Goal: Information Seeking & Learning: Check status

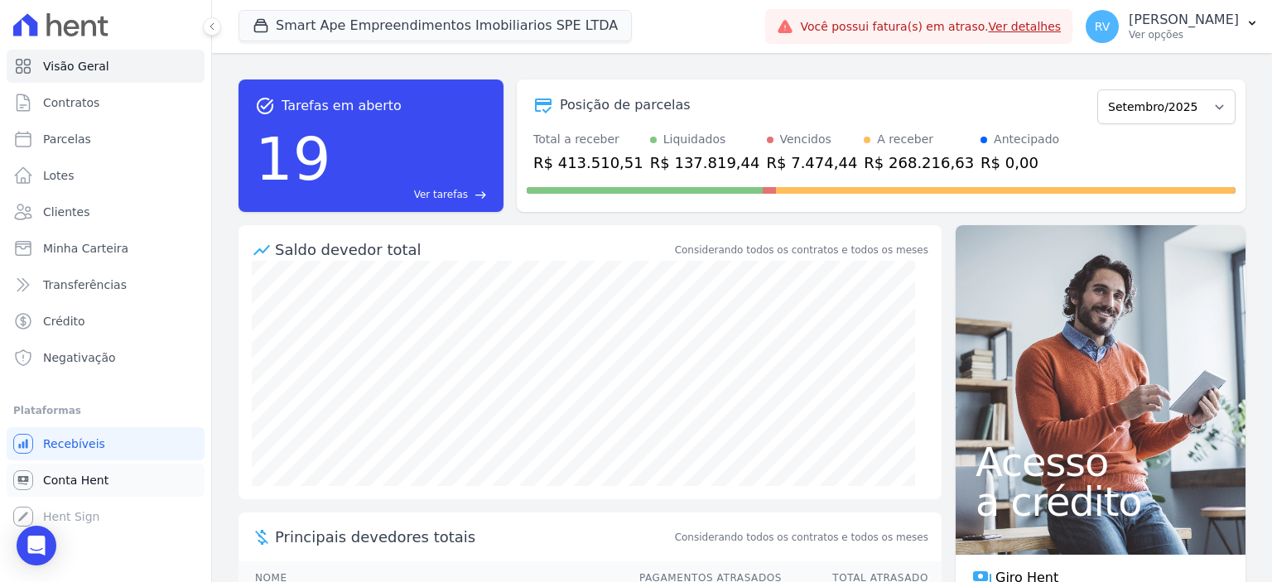
click at [62, 481] on span "Conta Hent" at bounding box center [75, 480] width 65 height 17
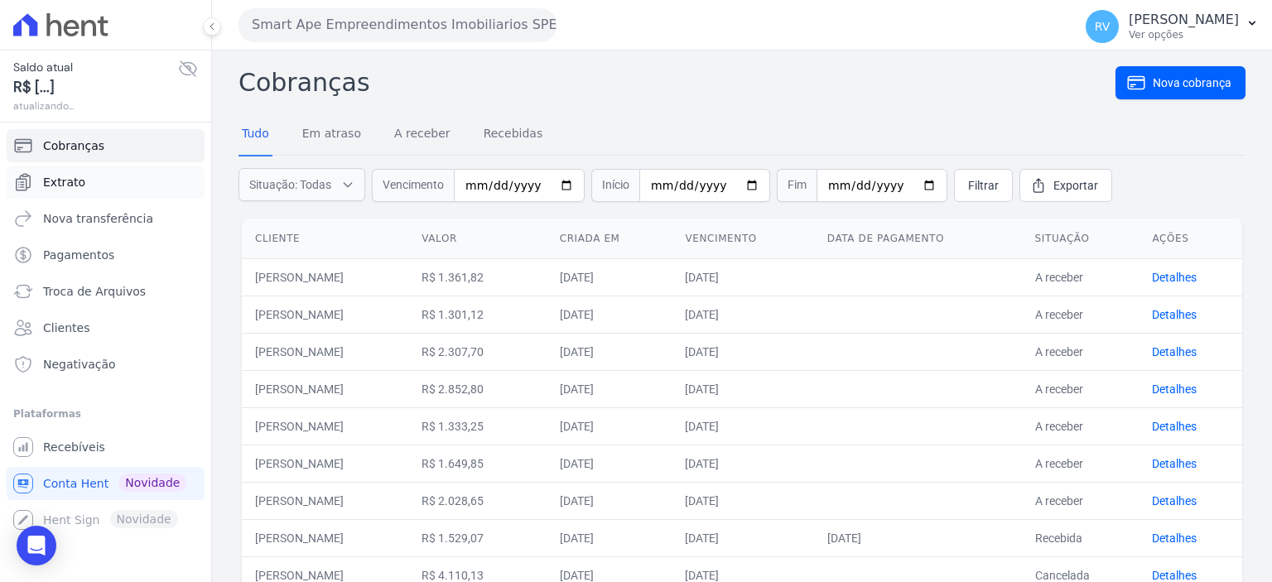
click at [113, 180] on link "Extrato" at bounding box center [106, 182] width 198 height 33
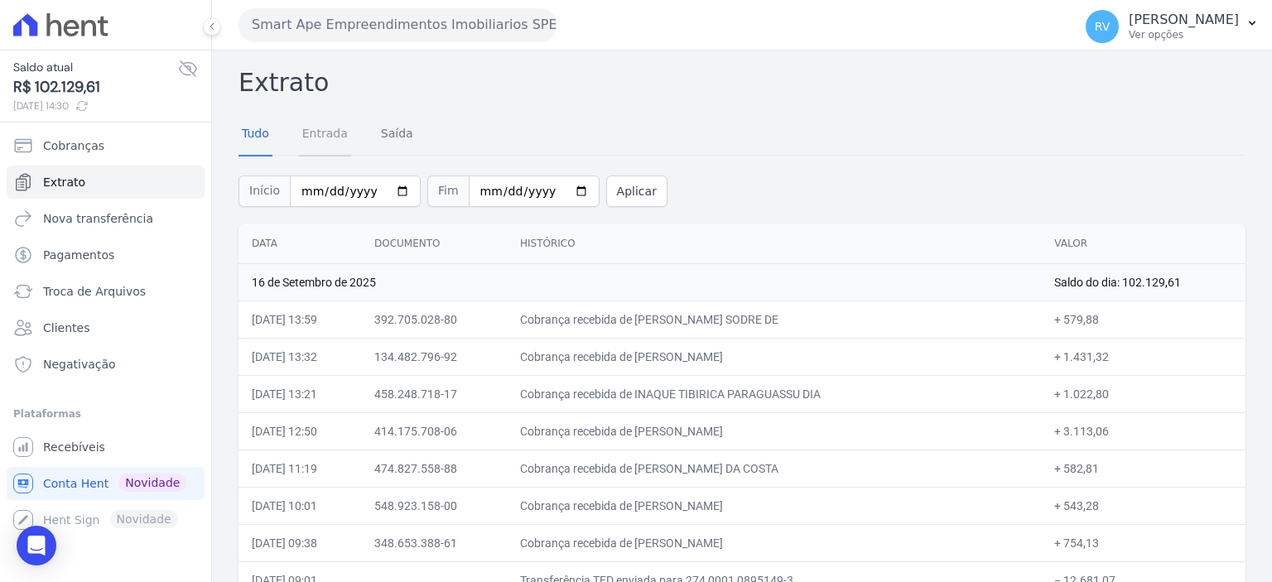
click at [320, 138] on link "Entrada" at bounding box center [325, 134] width 52 height 43
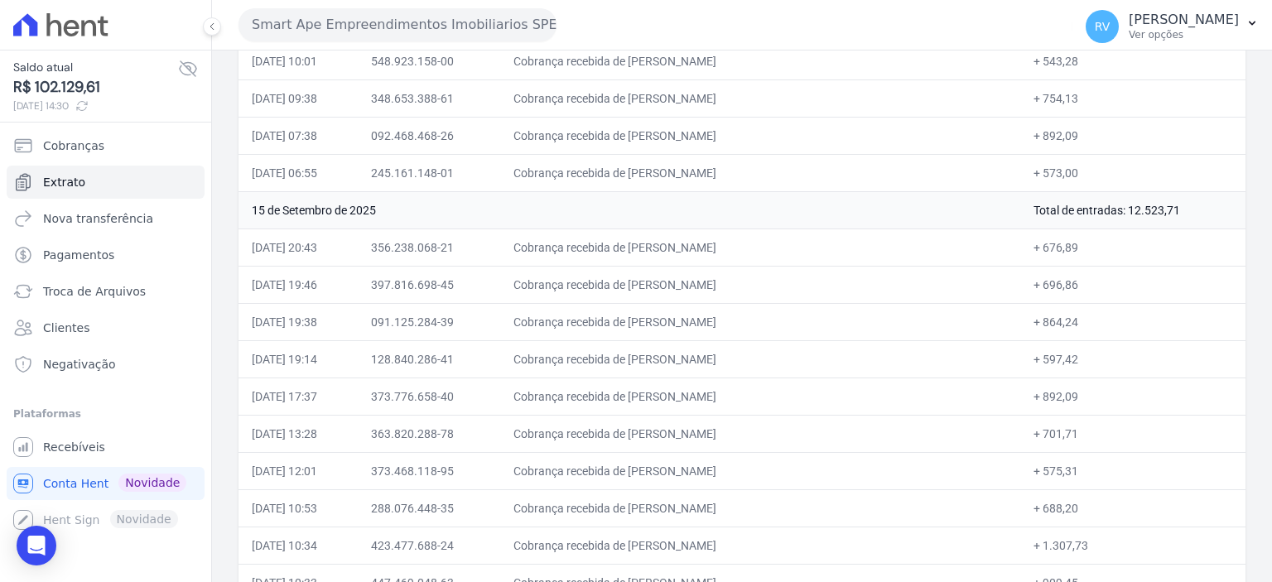
scroll to position [414, 0]
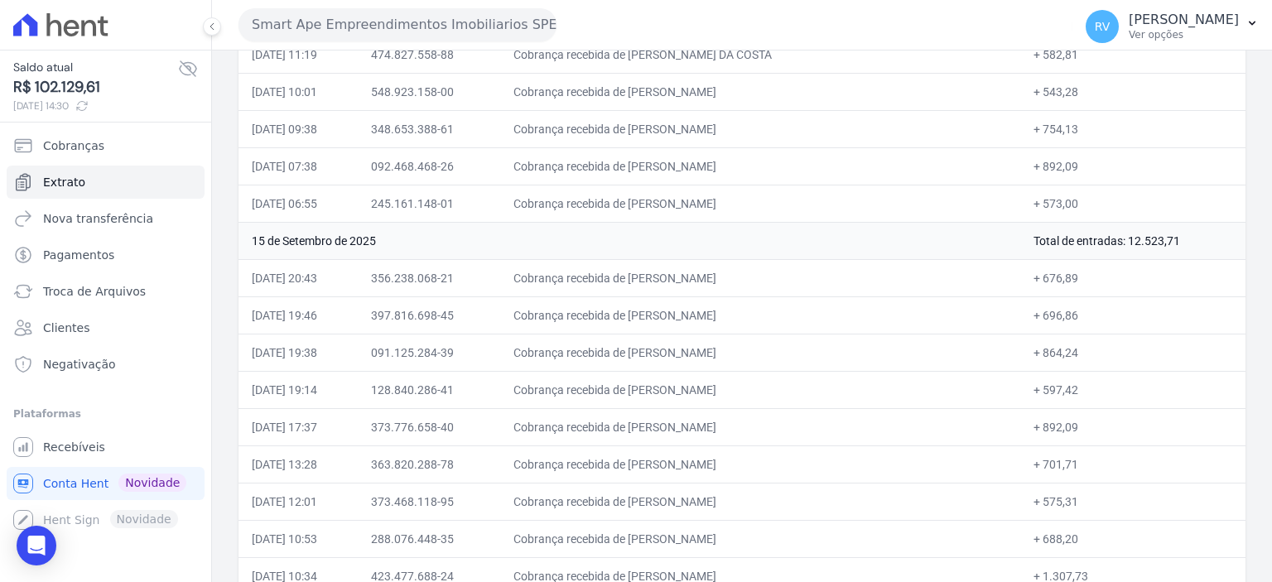
drag, startPoint x: 672, startPoint y: 275, endPoint x: 759, endPoint y: 275, distance: 87.0
click at [759, 275] on td "Cobrança recebida de [PERSON_NAME]" at bounding box center [760, 277] width 521 height 37
copy td "[PERSON_NAME]"
drag, startPoint x: 1025, startPoint y: 275, endPoint x: 1063, endPoint y: 271, distance: 38.3
click at [1063, 272] on td "+ 676,89" at bounding box center [1132, 277] width 225 height 37
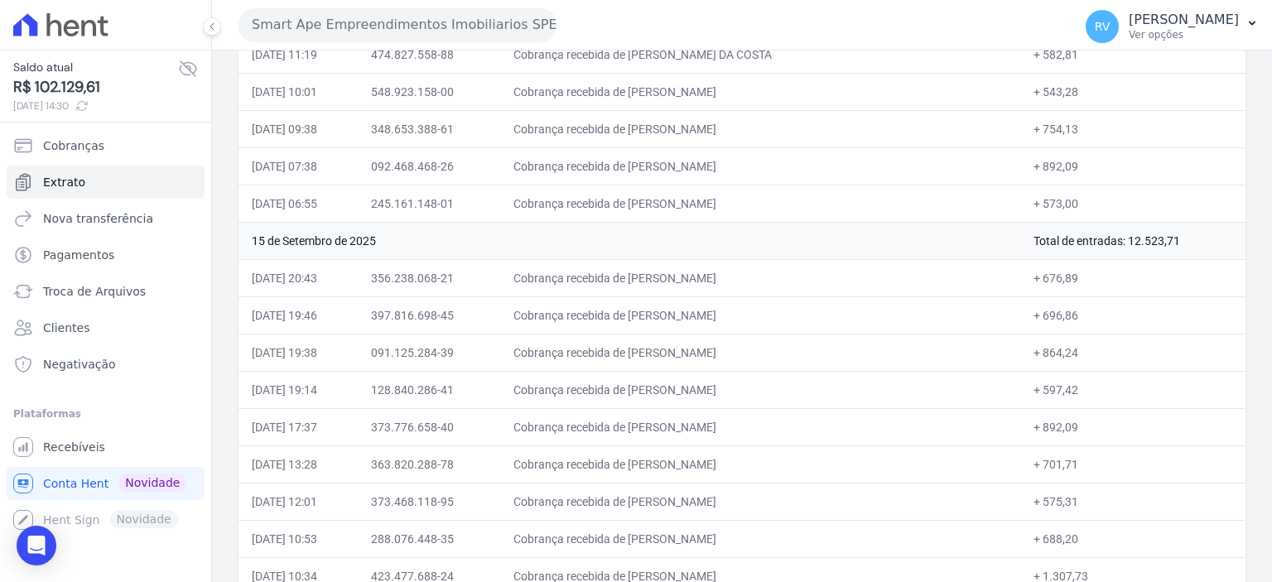
copy td "676,89"
drag, startPoint x: 672, startPoint y: 307, endPoint x: 793, endPoint y: 314, distance: 120.3
click at [793, 314] on td "Cobrança recebida de [PERSON_NAME]" at bounding box center [760, 314] width 521 height 37
copy td "[PERSON_NAME] DE A"
drag, startPoint x: 673, startPoint y: 352, endPoint x: 783, endPoint y: 342, distance: 109.8
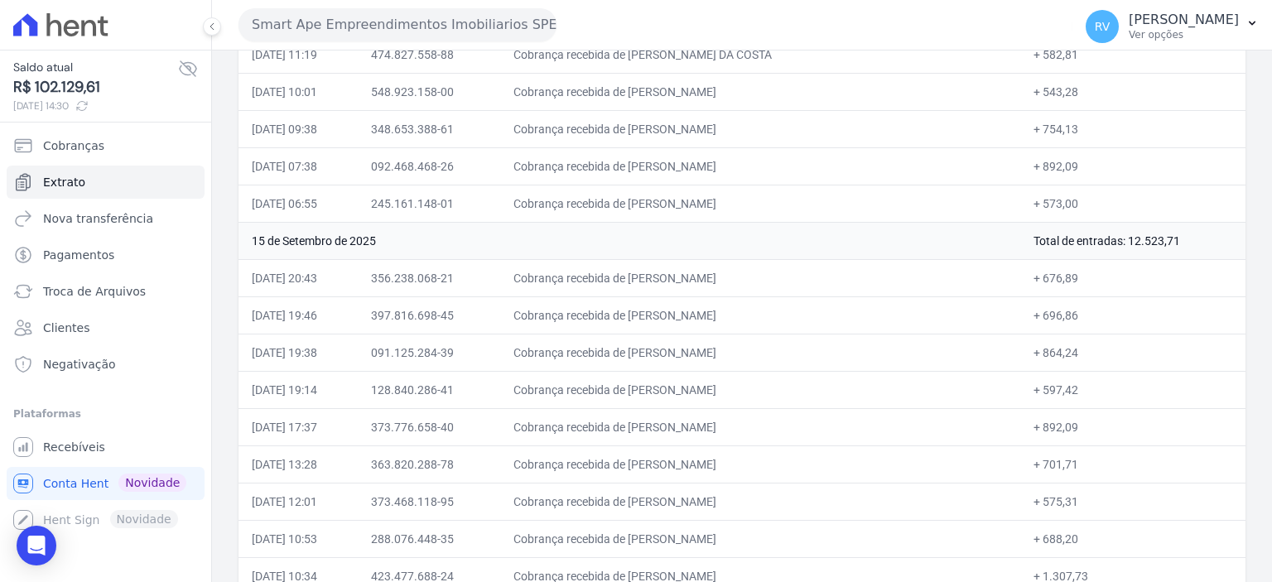
click at [783, 342] on td "Cobrança recebida de [PERSON_NAME]" at bounding box center [760, 352] width 521 height 37
copy td "THAIS [PERSON_NAME]"
drag, startPoint x: 1027, startPoint y: 349, endPoint x: 1069, endPoint y: 349, distance: 42.2
click at [1069, 349] on td "+ 864,24" at bounding box center [1132, 352] width 225 height 37
copy td "864,24"
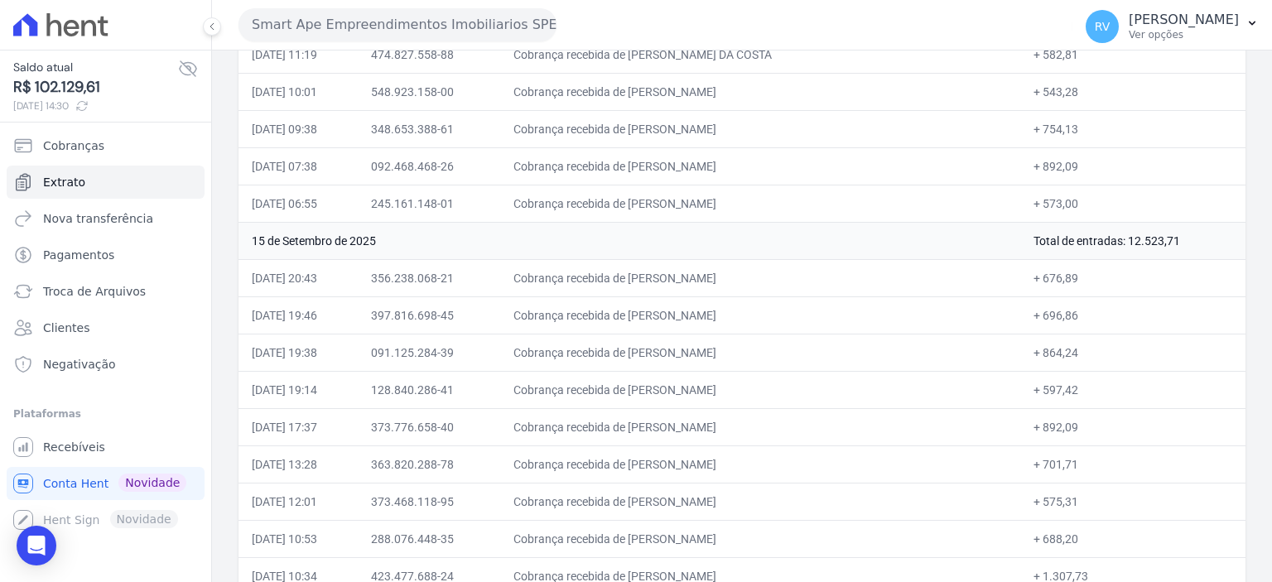
scroll to position [497, 0]
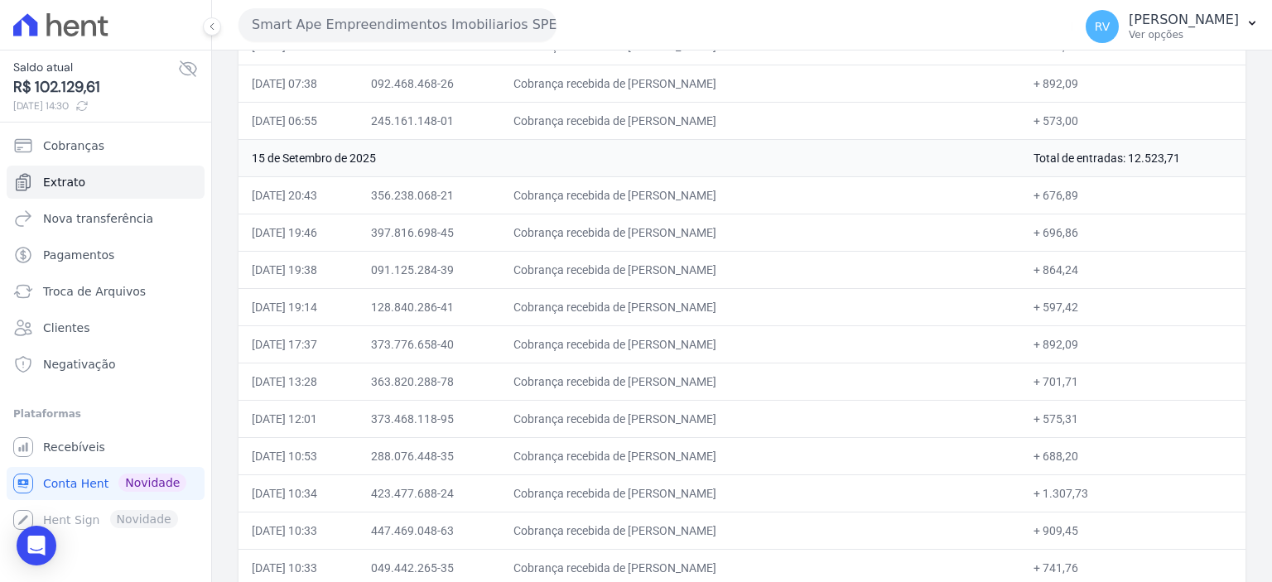
drag, startPoint x: 675, startPoint y: 303, endPoint x: 851, endPoint y: 297, distance: 176.5
click at [851, 297] on td "Cobrança recebida de [PERSON_NAME]" at bounding box center [760, 306] width 521 height 37
copy td "[PERSON_NAME] DE"
drag, startPoint x: 691, startPoint y: 340, endPoint x: 754, endPoint y: 340, distance: 62.9
click at [755, 340] on td "Cobrança recebida de [PERSON_NAME]" at bounding box center [760, 343] width 521 height 37
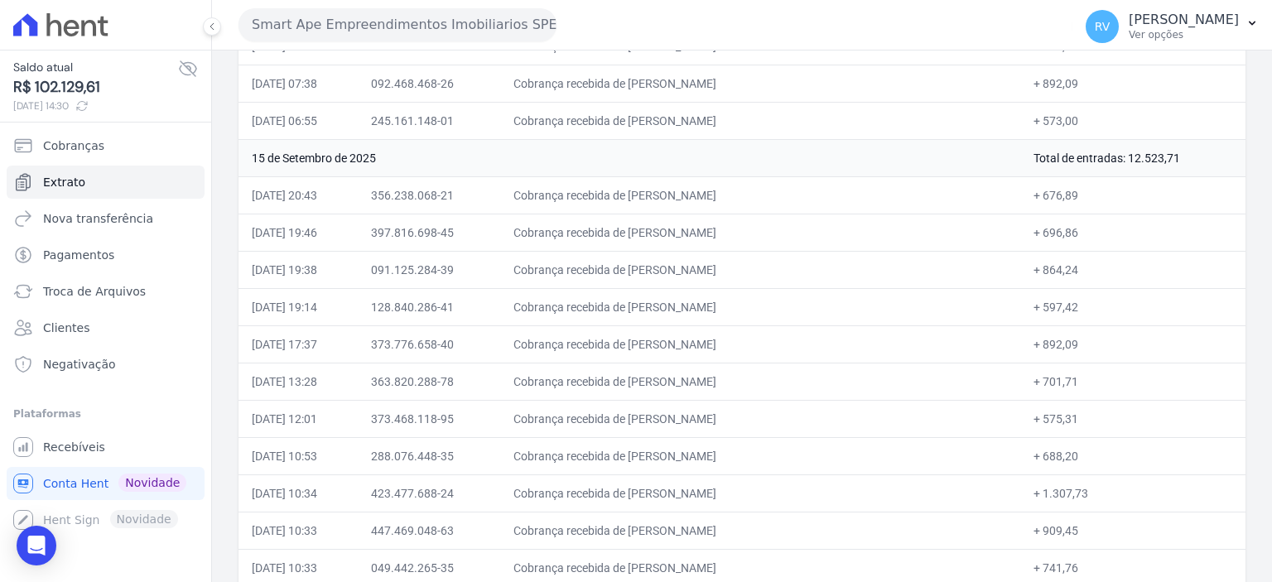
drag, startPoint x: 674, startPoint y: 340, endPoint x: 793, endPoint y: 343, distance: 118.5
click at [793, 343] on td "Cobrança recebida de [PERSON_NAME]" at bounding box center [760, 343] width 521 height 37
copy td "[PERSON_NAME]"
drag, startPoint x: 1027, startPoint y: 344, endPoint x: 1070, endPoint y: 344, distance: 43.1
click at [1070, 344] on td "+ 892,09" at bounding box center [1132, 343] width 225 height 37
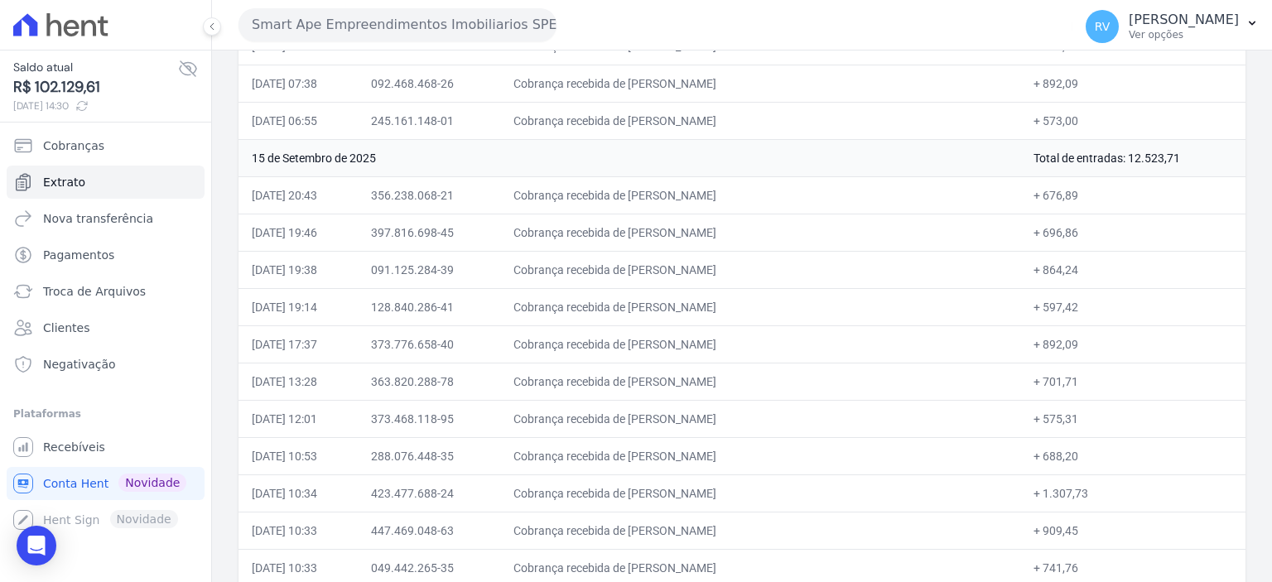
copy td "892,09"
drag, startPoint x: 678, startPoint y: 373, endPoint x: 836, endPoint y: 363, distance: 157.7
click at [836, 363] on td "Cobrança recebida de [PERSON_NAME]" at bounding box center [760, 381] width 521 height 37
copy td "[PERSON_NAME] DO"
drag, startPoint x: 1030, startPoint y: 376, endPoint x: 1039, endPoint y: 374, distance: 8.6
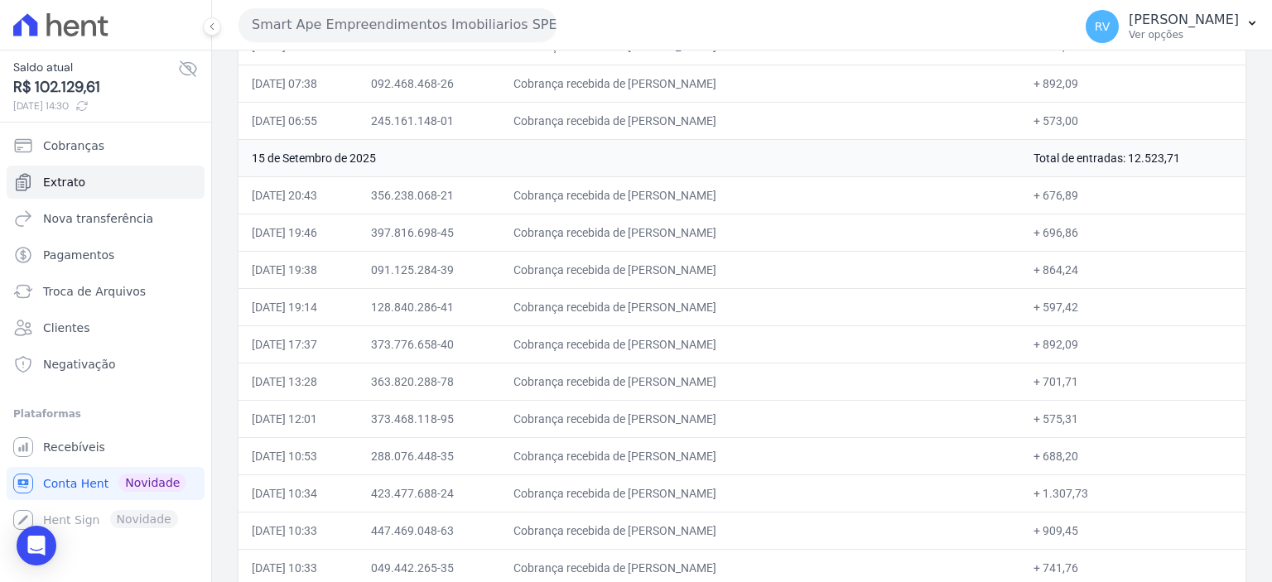
click at [1059, 377] on td "+ 701,71" at bounding box center [1132, 381] width 225 height 37
drag, startPoint x: 1028, startPoint y: 376, endPoint x: 1064, endPoint y: 376, distance: 36.4
click at [1063, 377] on td "+ 701,71" at bounding box center [1132, 381] width 225 height 37
copy td "701,71"
drag, startPoint x: 674, startPoint y: 413, endPoint x: 796, endPoint y: 420, distance: 121.9
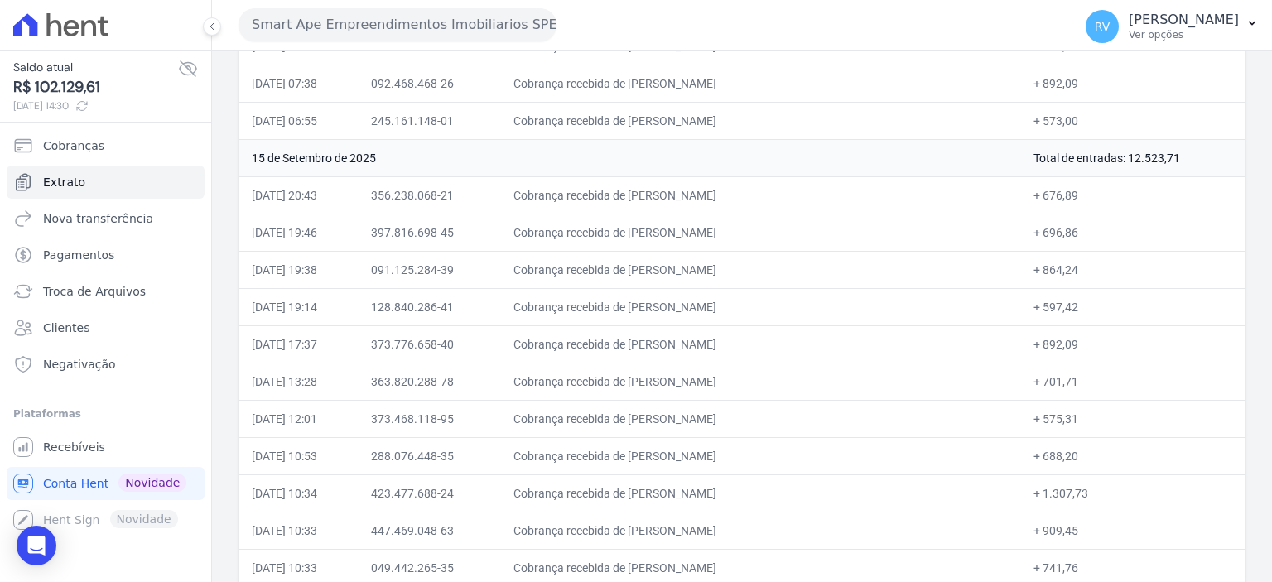
click at [796, 420] on td "Cobrança recebida de [PERSON_NAME]" at bounding box center [760, 418] width 521 height 37
drag, startPoint x: 1029, startPoint y: 413, endPoint x: 1063, endPoint y: 417, distance: 34.9
click at [1063, 417] on td "+ 575,31" at bounding box center [1132, 418] width 225 height 37
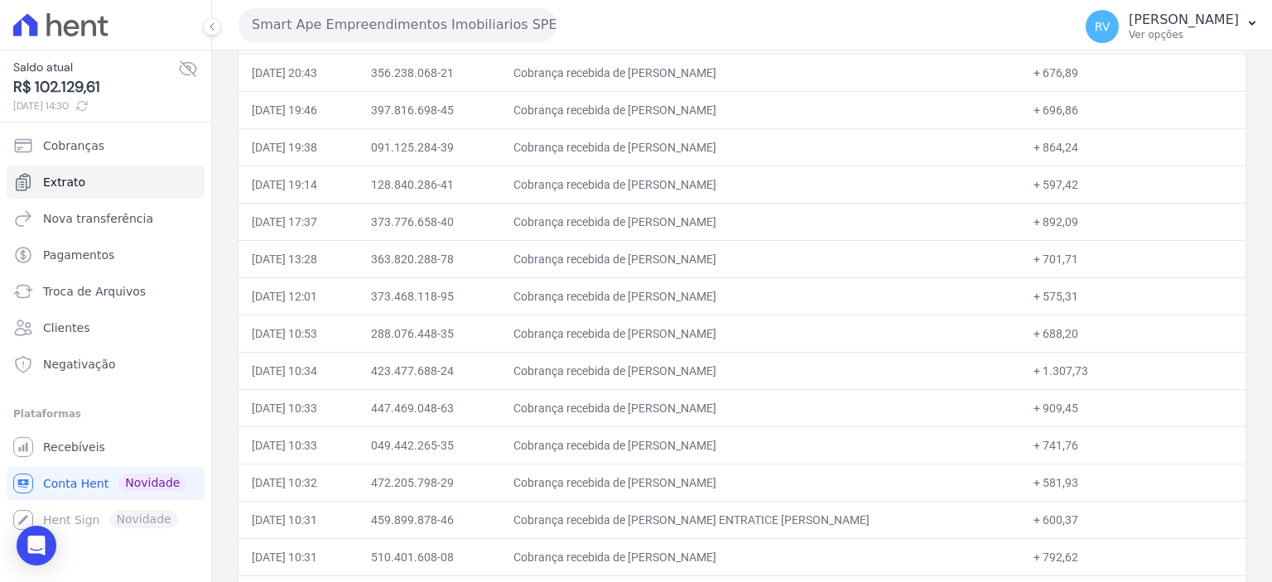
scroll to position [663, 0]
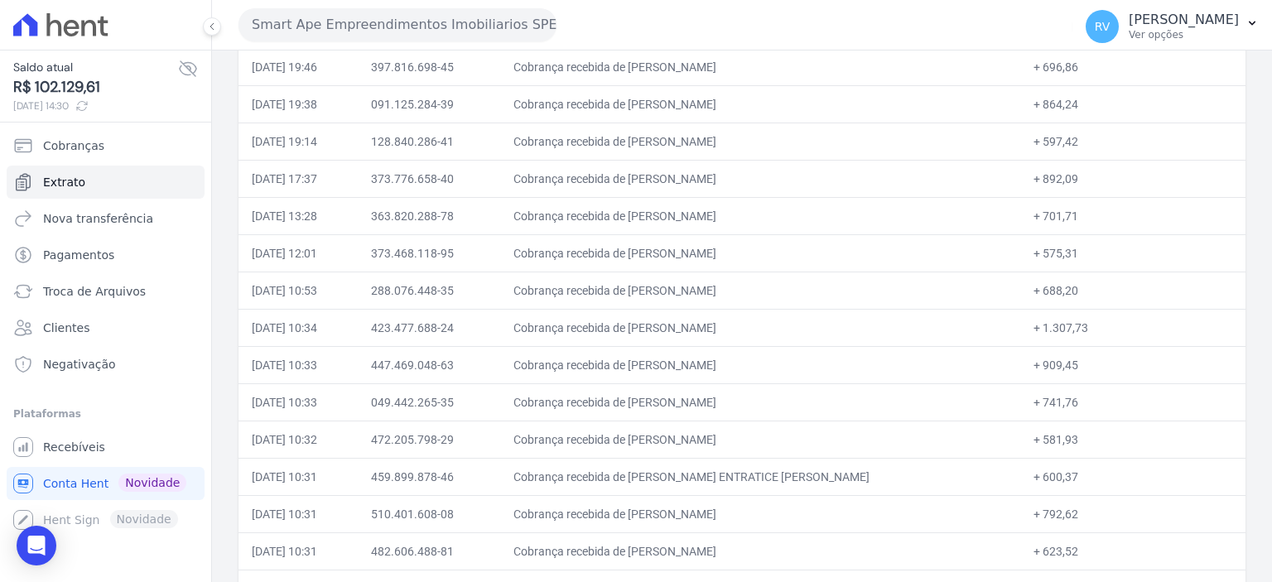
drag, startPoint x: 671, startPoint y: 287, endPoint x: 785, endPoint y: 284, distance: 114.3
click at [785, 284] on td "Cobrança recebida de [PERSON_NAME]" at bounding box center [760, 290] width 521 height 37
drag, startPoint x: 1028, startPoint y: 287, endPoint x: 1073, endPoint y: 287, distance: 45.6
click at [1073, 287] on td "+ 688,20" at bounding box center [1132, 290] width 225 height 37
drag, startPoint x: 673, startPoint y: 324, endPoint x: 771, endPoint y: 324, distance: 97.7
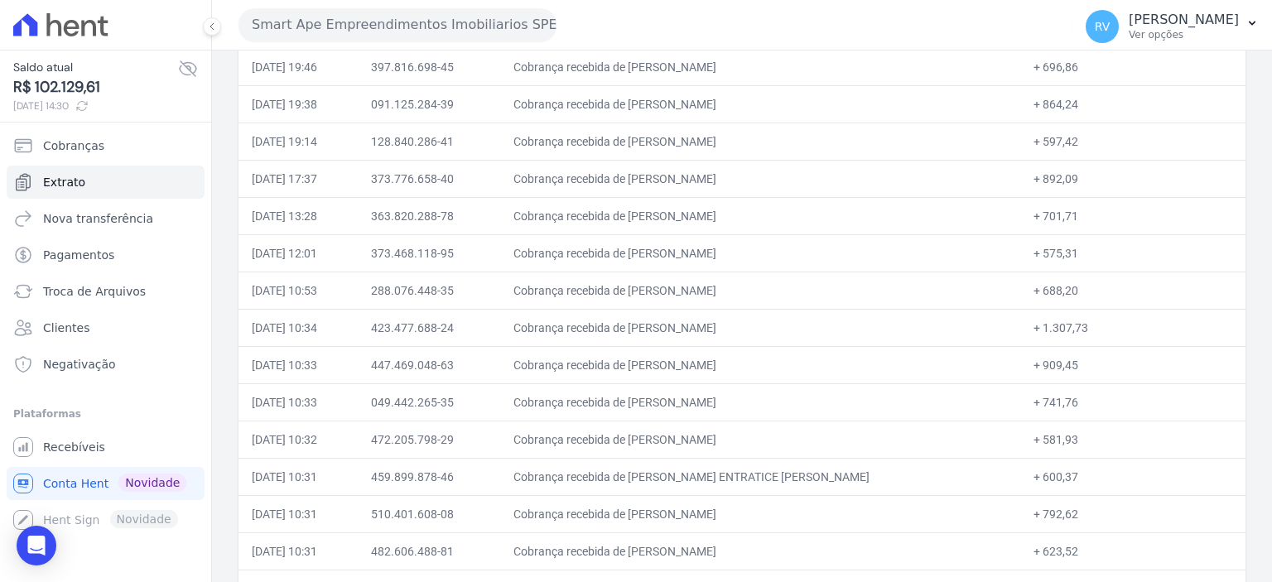
click at [771, 324] on td "Cobrança recebida de [PERSON_NAME]" at bounding box center [760, 327] width 521 height 37
drag, startPoint x: 1030, startPoint y: 325, endPoint x: 1092, endPoint y: 324, distance: 62.1
click at [1092, 324] on td "+ 1.307,73" at bounding box center [1132, 327] width 225 height 37
drag, startPoint x: 676, startPoint y: 359, endPoint x: 688, endPoint y: 357, distance: 12.5
click at [688, 357] on td "Cobrança recebida de [PERSON_NAME]" at bounding box center [760, 364] width 521 height 37
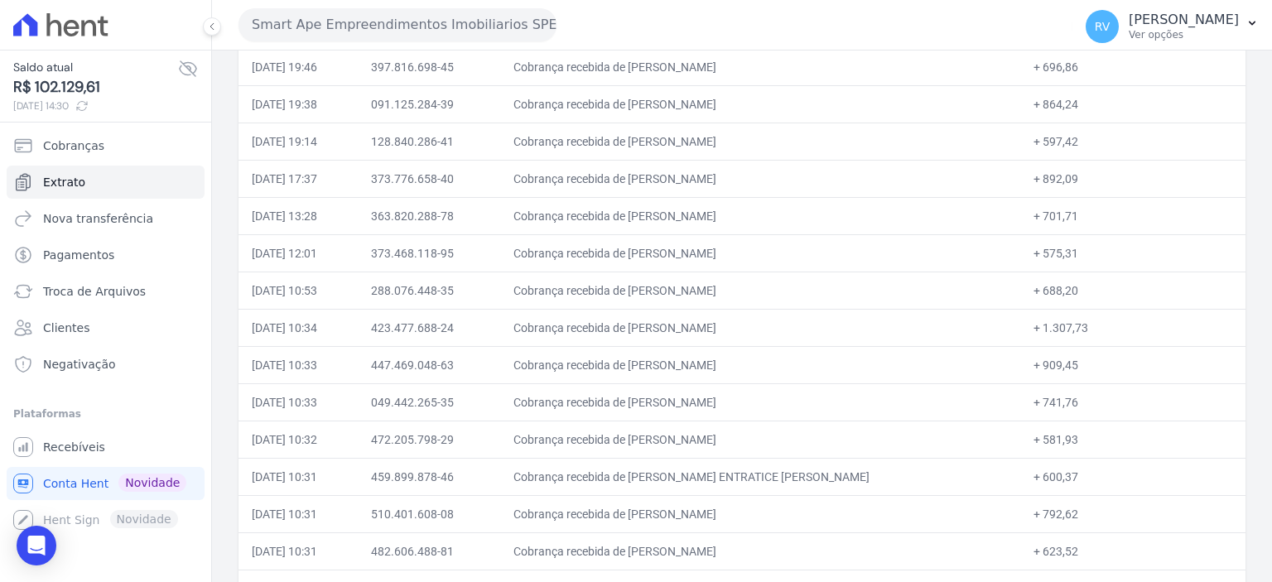
drag, startPoint x: 670, startPoint y: 360, endPoint x: 772, endPoint y: 355, distance: 102.0
click at [772, 355] on td "Cobrança recebida de [PERSON_NAME]" at bounding box center [760, 364] width 521 height 37
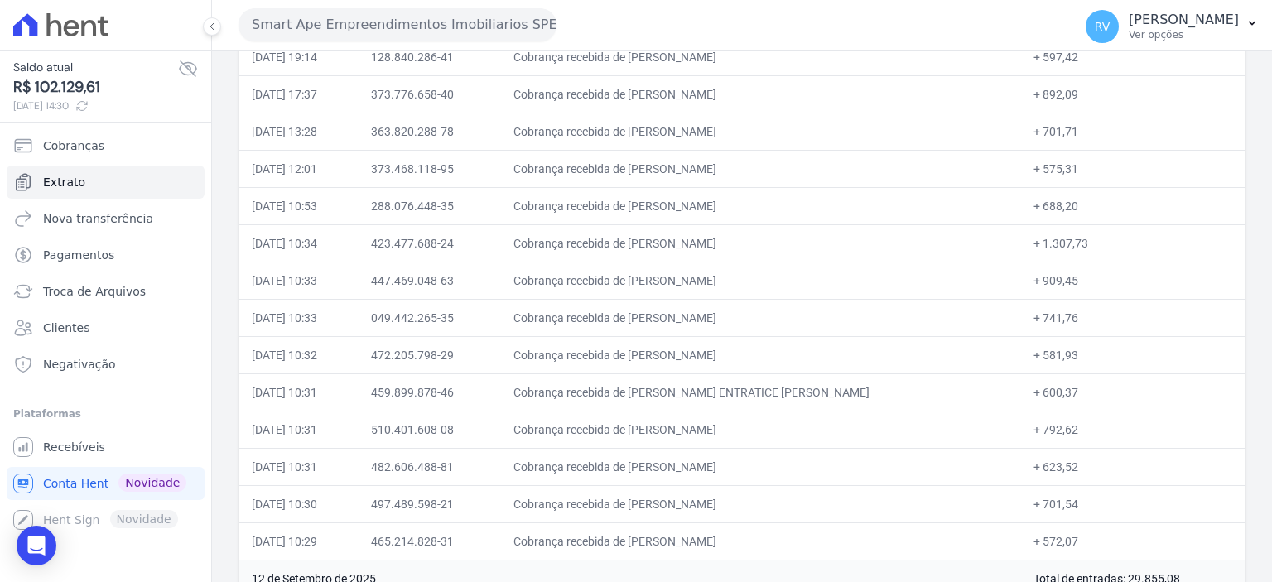
scroll to position [745, 0]
drag, startPoint x: 672, startPoint y: 313, endPoint x: 760, endPoint y: 314, distance: 87.8
click at [760, 314] on td "Cobrança recebida de [PERSON_NAME]" at bounding box center [760, 319] width 521 height 37
drag, startPoint x: 672, startPoint y: 273, endPoint x: 766, endPoint y: 281, distance: 93.9
click at [766, 281] on td "Cobrança recebida de [PERSON_NAME]" at bounding box center [760, 281] width 521 height 37
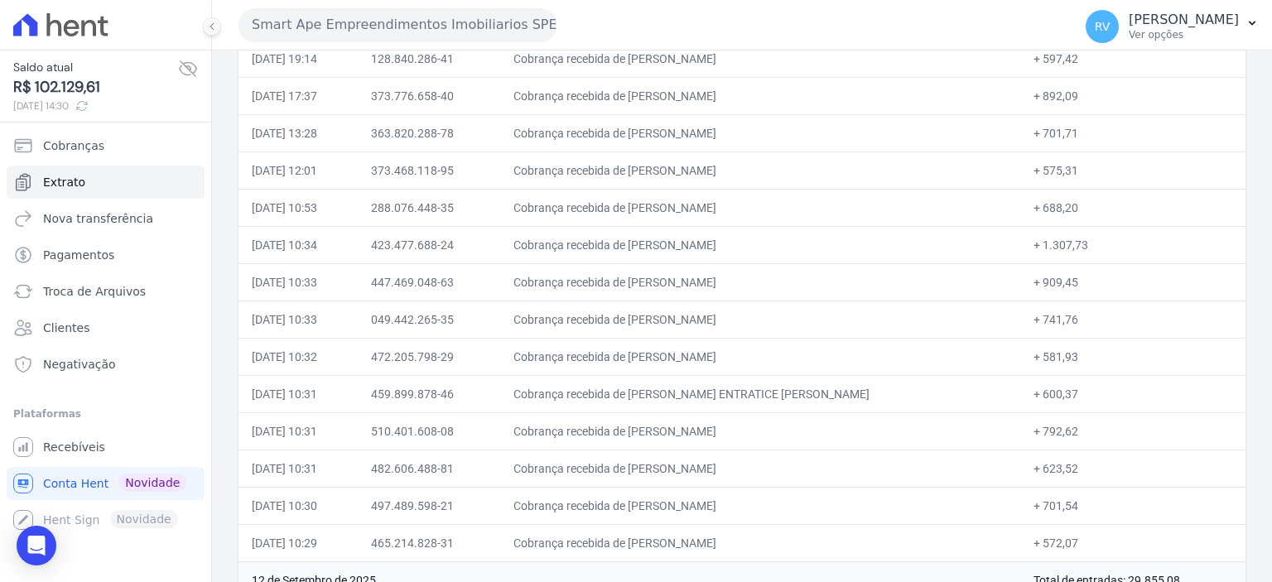
drag, startPoint x: 1027, startPoint y: 280, endPoint x: 1065, endPoint y: 282, distance: 38.1
click at [1064, 282] on td "+ 909,45" at bounding box center [1132, 281] width 225 height 37
drag, startPoint x: 672, startPoint y: 316, endPoint x: 769, endPoint y: 317, distance: 96.9
click at [769, 317] on td "Cobrança recebida de [PERSON_NAME]" at bounding box center [760, 319] width 521 height 37
drag, startPoint x: 1030, startPoint y: 311, endPoint x: 1061, endPoint y: 316, distance: 31.0
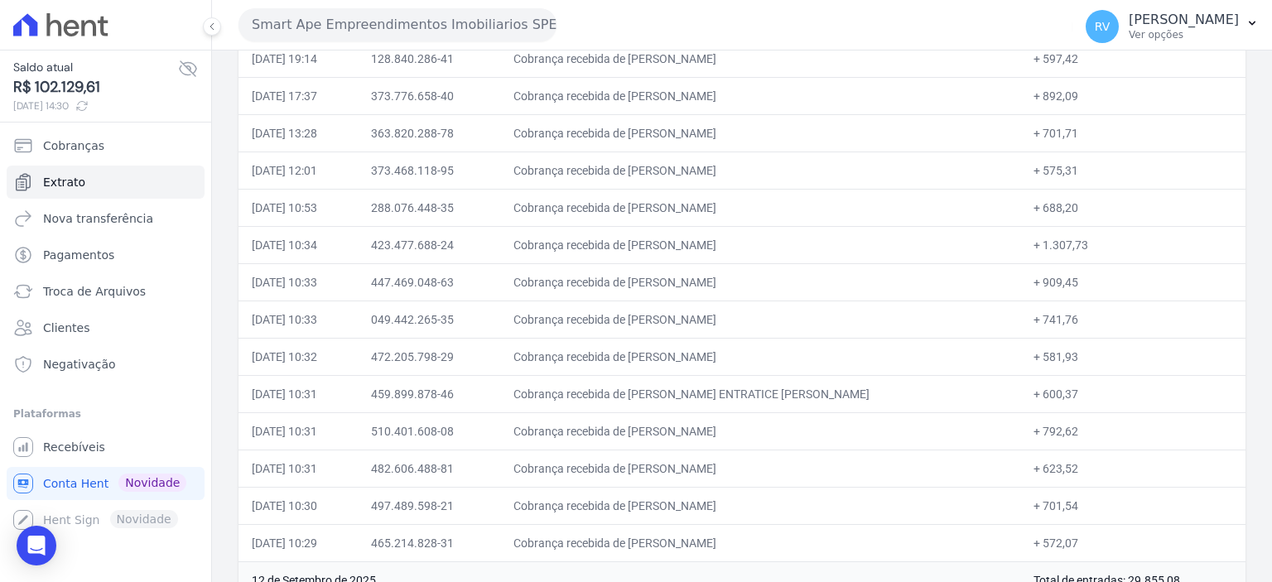
click at [1061, 316] on td "+ 741,76" at bounding box center [1132, 319] width 225 height 37
drag, startPoint x: 672, startPoint y: 348, endPoint x: 811, endPoint y: 349, distance: 138.3
click at [811, 349] on td "Cobrança recebida de [PERSON_NAME]" at bounding box center [760, 356] width 521 height 37
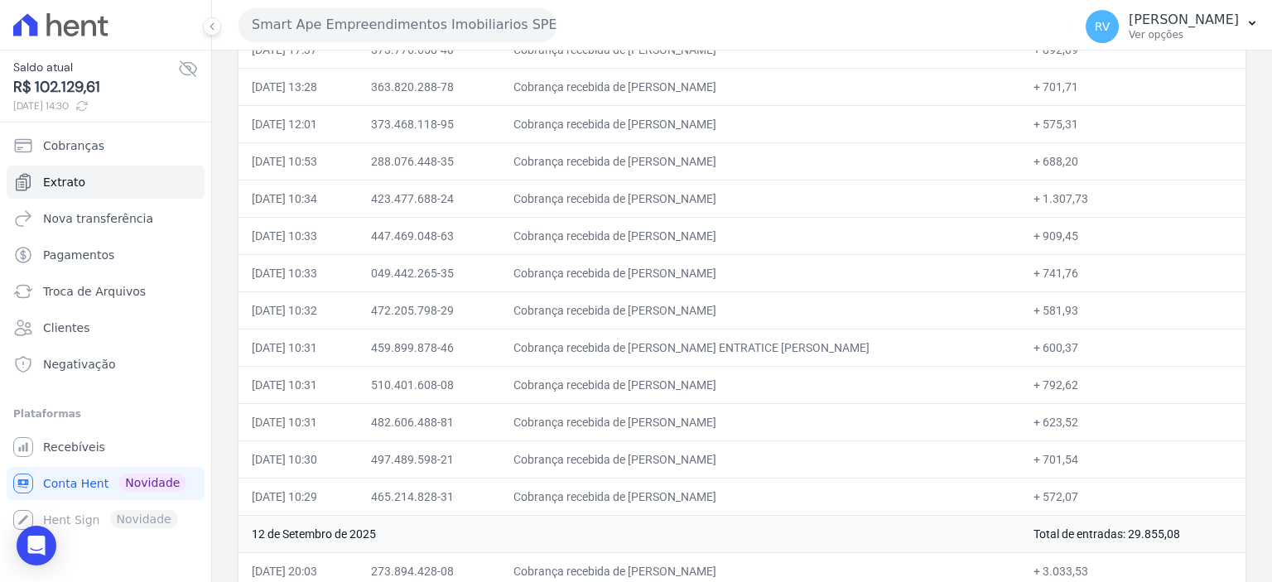
scroll to position [828, 0]
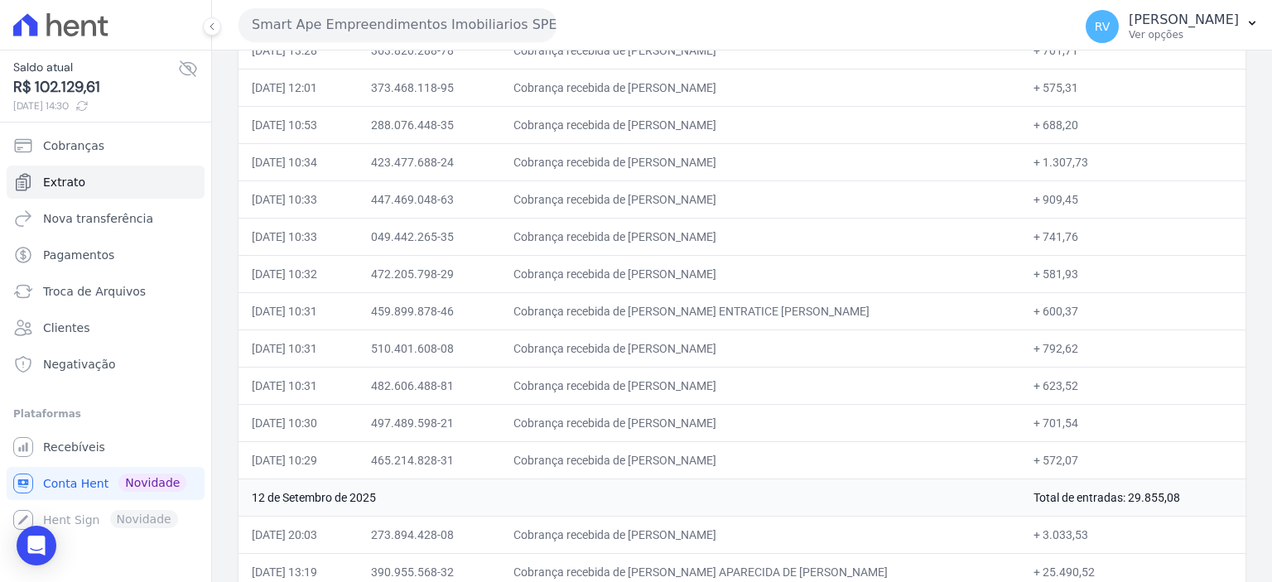
drag, startPoint x: 1029, startPoint y: 271, endPoint x: 1073, endPoint y: 268, distance: 44.0
click at [1073, 268] on td "+ 581,93" at bounding box center [1132, 273] width 225 height 37
drag, startPoint x: 672, startPoint y: 304, endPoint x: 798, endPoint y: 304, distance: 125.9
click at [797, 303] on td "Cobrança recebida de [PERSON_NAME] ENTRATICE [PERSON_NAME]" at bounding box center [760, 310] width 521 height 37
drag, startPoint x: 1029, startPoint y: 306, endPoint x: 1064, endPoint y: 306, distance: 34.8
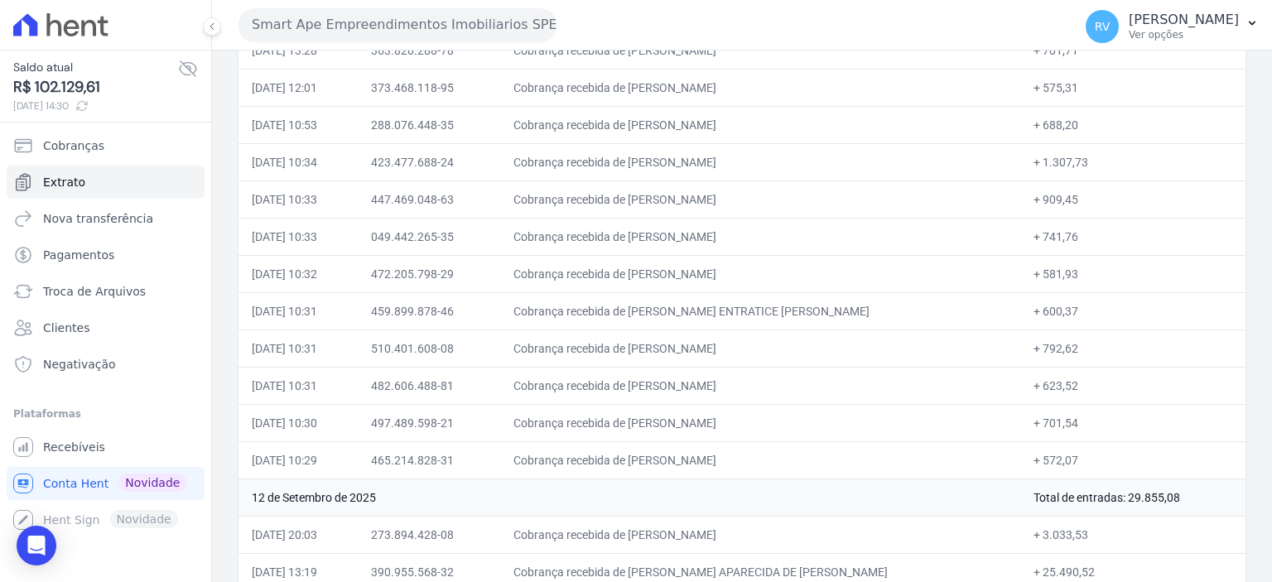
click at [1064, 306] on td "+ 600,37" at bounding box center [1132, 310] width 225 height 37
drag, startPoint x: 672, startPoint y: 340, endPoint x: 822, endPoint y: 343, distance: 150.8
click at [822, 343] on td "Cobrança recebida de [PERSON_NAME]" at bounding box center [760, 348] width 521 height 37
drag, startPoint x: 1030, startPoint y: 343, endPoint x: 1060, endPoint y: 340, distance: 29.9
click at [1060, 340] on td "+ 792,62" at bounding box center [1132, 348] width 225 height 37
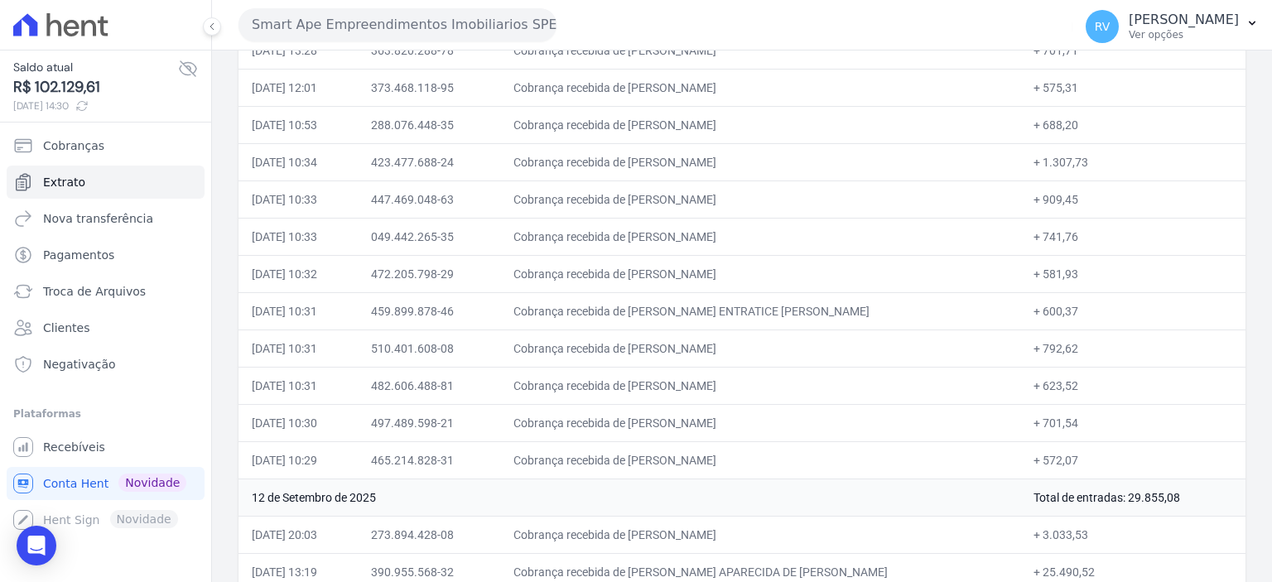
drag, startPoint x: 672, startPoint y: 381, endPoint x: 802, endPoint y: 380, distance: 130.0
click at [802, 380] on td "Cobrança recebida de [PERSON_NAME]" at bounding box center [760, 385] width 521 height 37
drag, startPoint x: 1027, startPoint y: 380, endPoint x: 1071, endPoint y: 384, distance: 44.1
click at [1070, 384] on td "+ 623,52" at bounding box center [1132, 385] width 225 height 37
drag, startPoint x: 670, startPoint y: 412, endPoint x: 830, endPoint y: 417, distance: 159.9
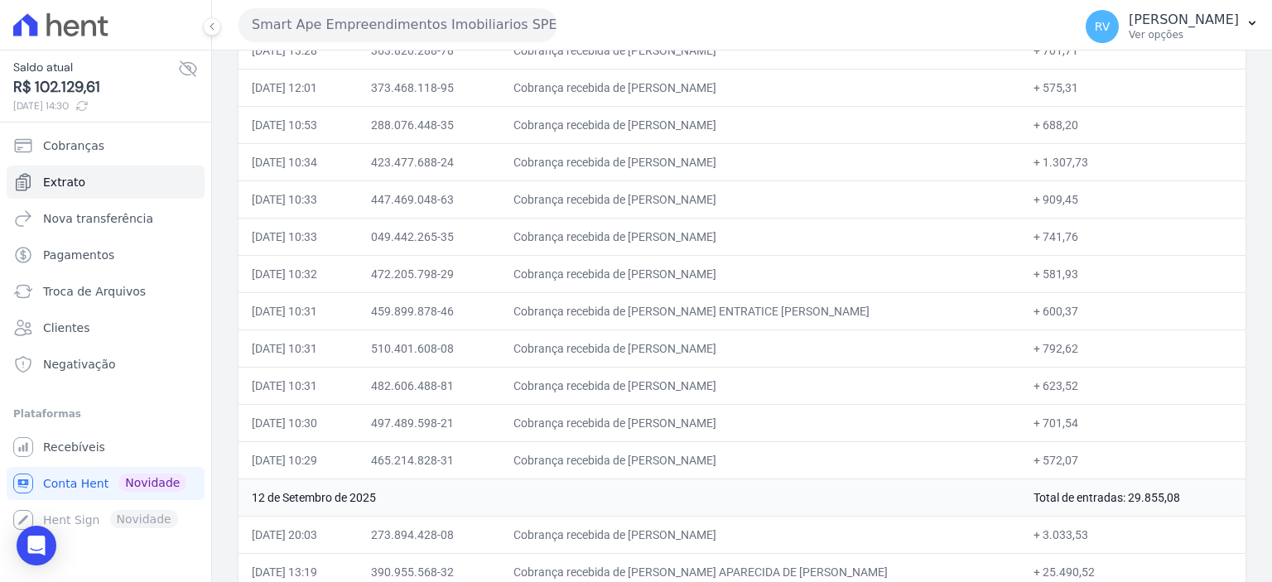
click at [830, 417] on td "Cobrança recebida de [PERSON_NAME]" at bounding box center [760, 422] width 521 height 37
drag, startPoint x: 1029, startPoint y: 412, endPoint x: 1087, endPoint y: 412, distance: 57.1
click at [1087, 412] on td "+ 701,54" at bounding box center [1132, 422] width 225 height 37
drag, startPoint x: 671, startPoint y: 453, endPoint x: 788, endPoint y: 456, distance: 117.6
click at [788, 456] on td "Cobrança recebida de [PERSON_NAME]" at bounding box center [760, 459] width 521 height 37
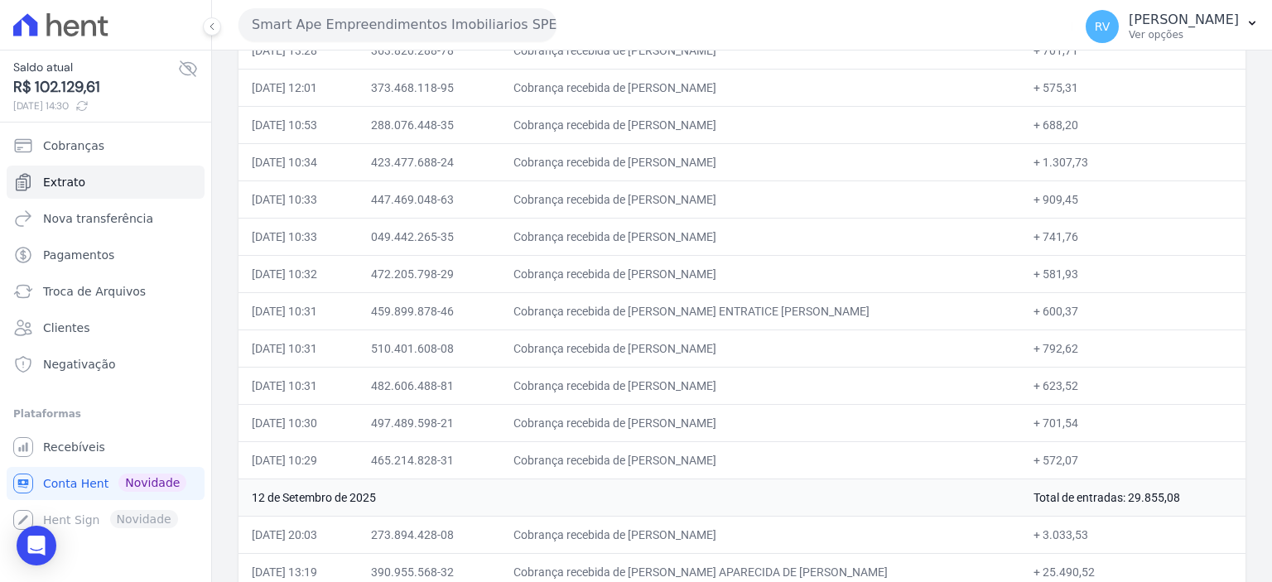
drag, startPoint x: 1032, startPoint y: 453, endPoint x: 1046, endPoint y: 453, distance: 14.1
click at [1046, 453] on td "+ 572,07" at bounding box center [1132, 459] width 225 height 37
drag, startPoint x: 1029, startPoint y: 456, endPoint x: 1067, endPoint y: 456, distance: 38.1
click at [1067, 456] on td "+ 572,07" at bounding box center [1132, 459] width 225 height 37
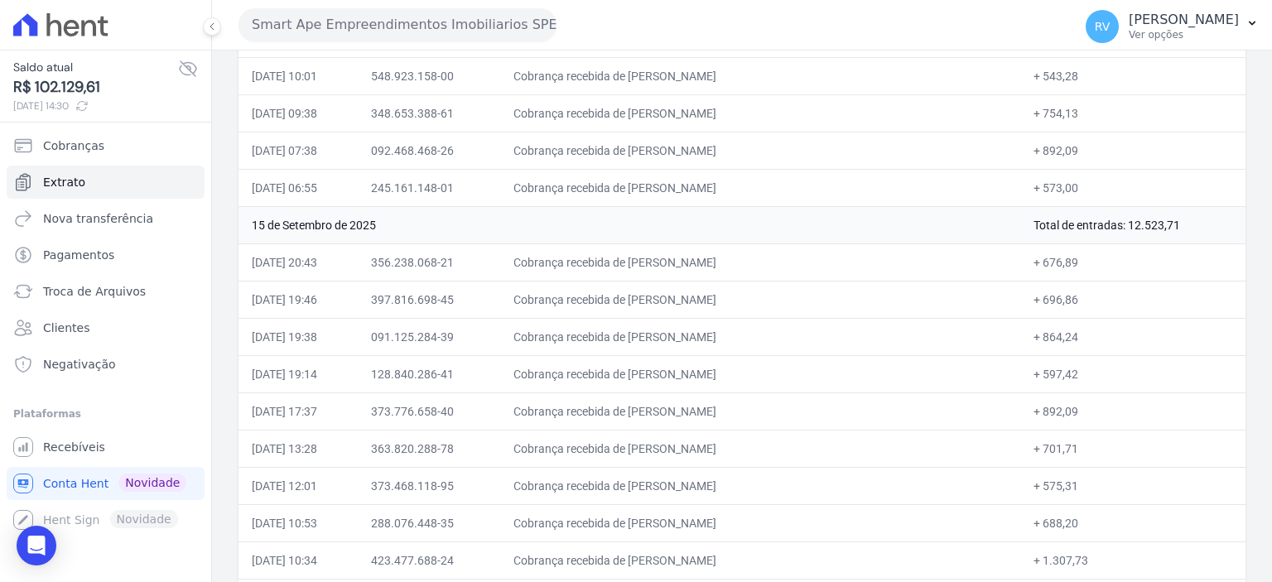
scroll to position [331, 0]
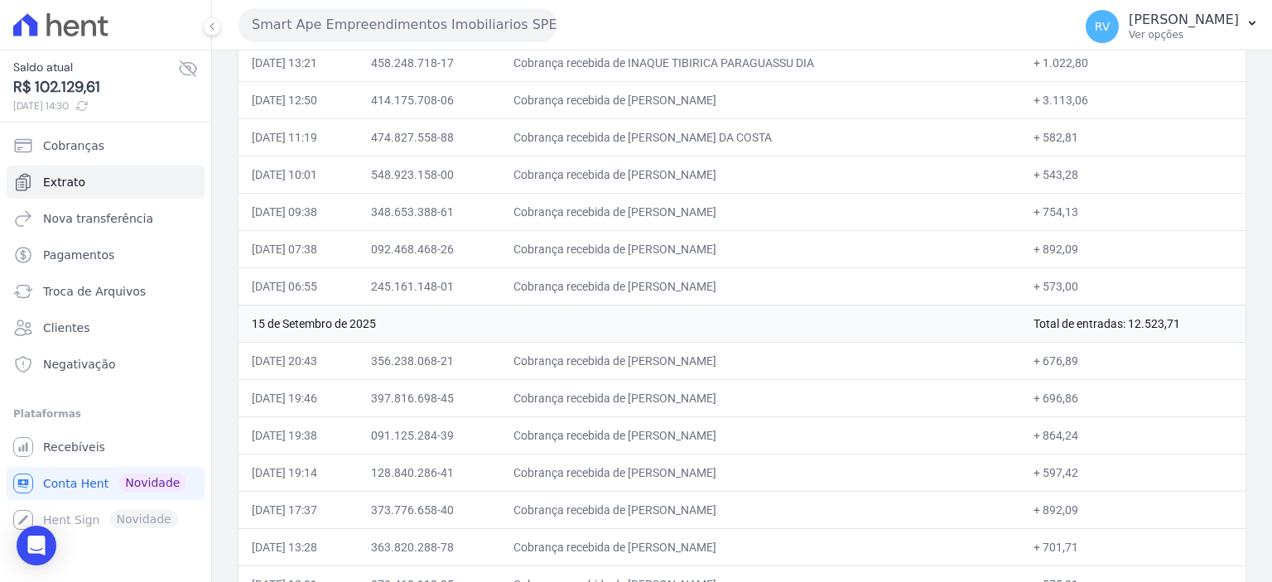
drag, startPoint x: 1115, startPoint y: 324, endPoint x: 1162, endPoint y: 325, distance: 47.2
click at [1162, 325] on td "Total de entradas: 12.523,71" at bounding box center [1132, 323] width 225 height 37
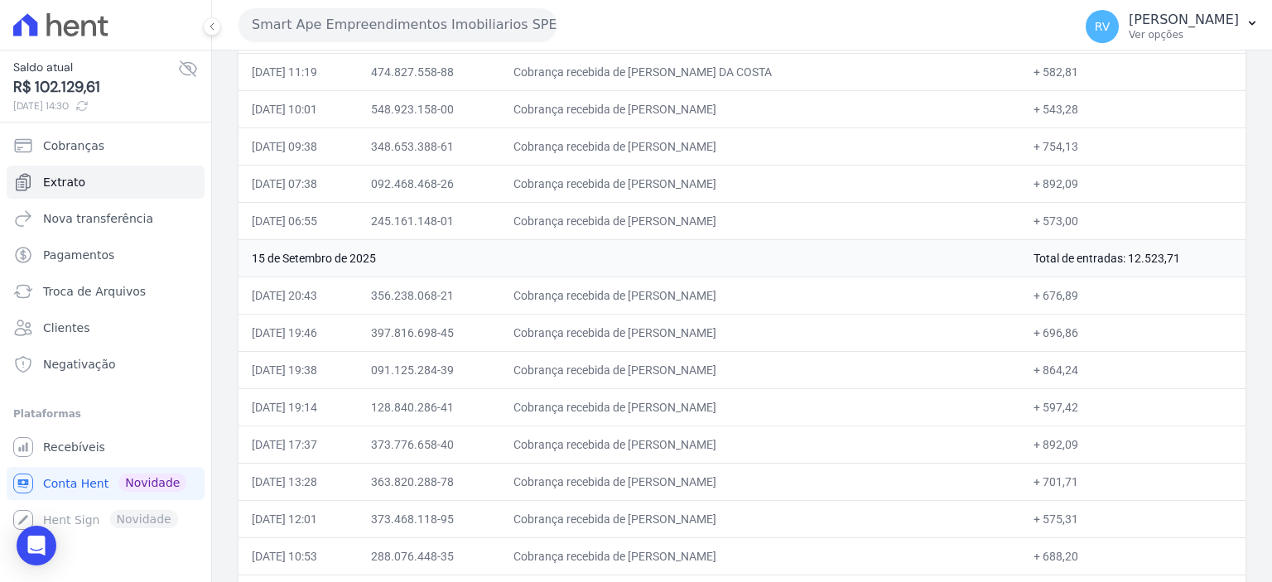
scroll to position [497, 0]
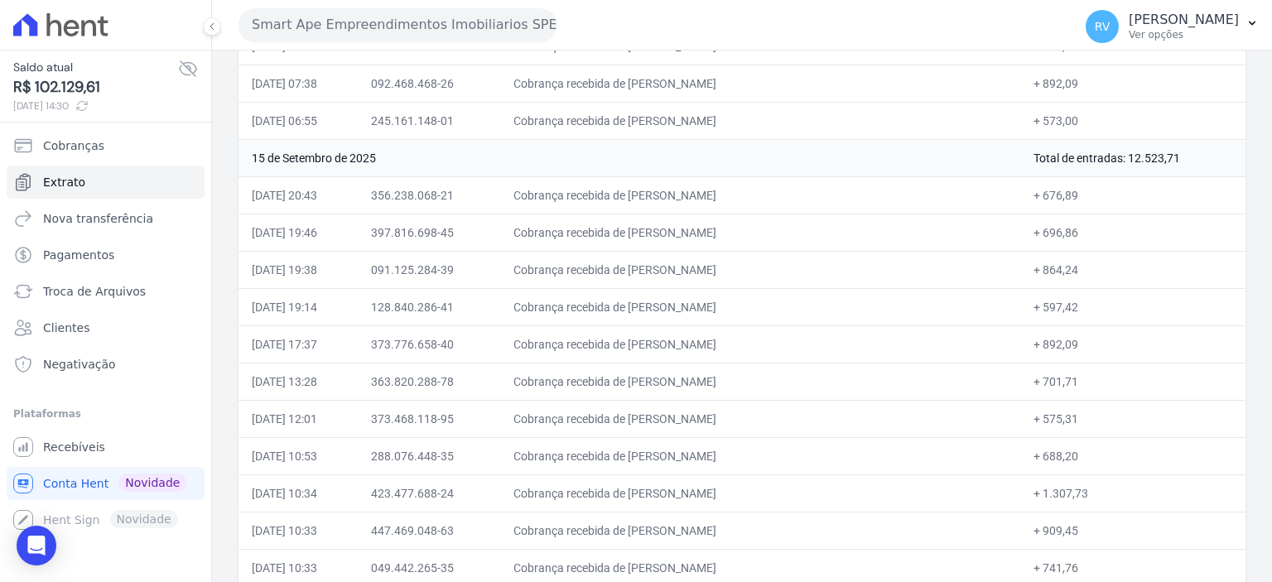
drag, startPoint x: 688, startPoint y: 190, endPoint x: 739, endPoint y: 190, distance: 50.5
click at [739, 190] on td "Cobrança recebida de [PERSON_NAME]" at bounding box center [760, 194] width 521 height 37
drag, startPoint x: 671, startPoint y: 229, endPoint x: 830, endPoint y: 231, distance: 159.0
click at [830, 231] on td "Cobrança recebida de [PERSON_NAME]" at bounding box center [760, 232] width 521 height 37
drag, startPoint x: 1027, startPoint y: 228, endPoint x: 1085, endPoint y: 228, distance: 58.0
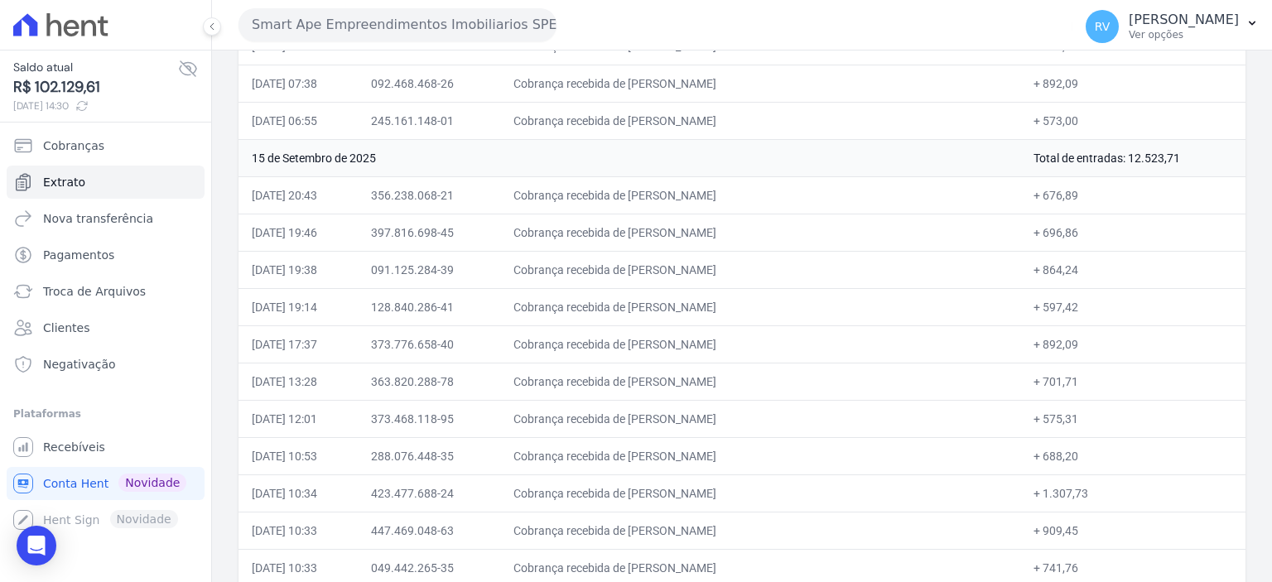
click at [1085, 228] on td "+ 696,86" at bounding box center [1132, 232] width 225 height 37
drag, startPoint x: 691, startPoint y: 187, endPoint x: 769, endPoint y: 197, distance: 79.3
click at [769, 197] on td "Cobrança recebida de [PERSON_NAME]" at bounding box center [760, 194] width 521 height 37
drag, startPoint x: 745, startPoint y: 229, endPoint x: 759, endPoint y: 229, distance: 13.3
click at [759, 229] on td "Cobrança recebida de [PERSON_NAME]" at bounding box center [760, 232] width 521 height 37
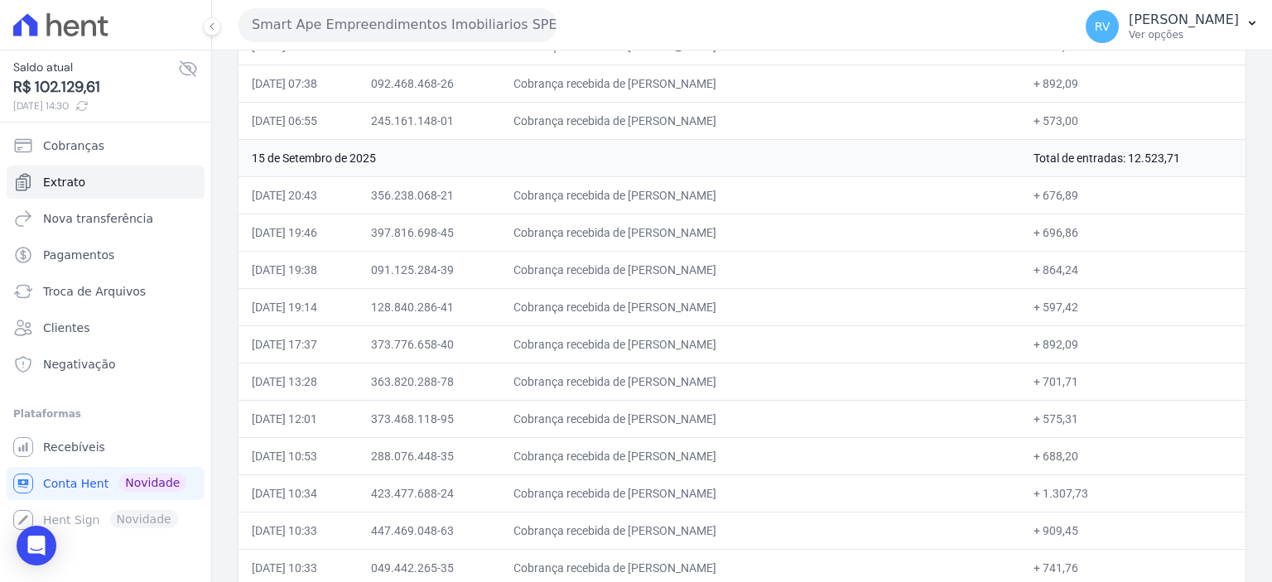
drag, startPoint x: 770, startPoint y: 264, endPoint x: 780, endPoint y: 273, distance: 13.5
click at [788, 264] on td "Cobrança recebida de [PERSON_NAME]" at bounding box center [760, 269] width 521 height 37
drag, startPoint x: 673, startPoint y: 300, endPoint x: 822, endPoint y: 295, distance: 148.3
click at [822, 295] on td "Cobrança recebida de [PERSON_NAME]" at bounding box center [760, 306] width 521 height 37
drag, startPoint x: 1027, startPoint y: 306, endPoint x: 1069, endPoint y: 306, distance: 42.2
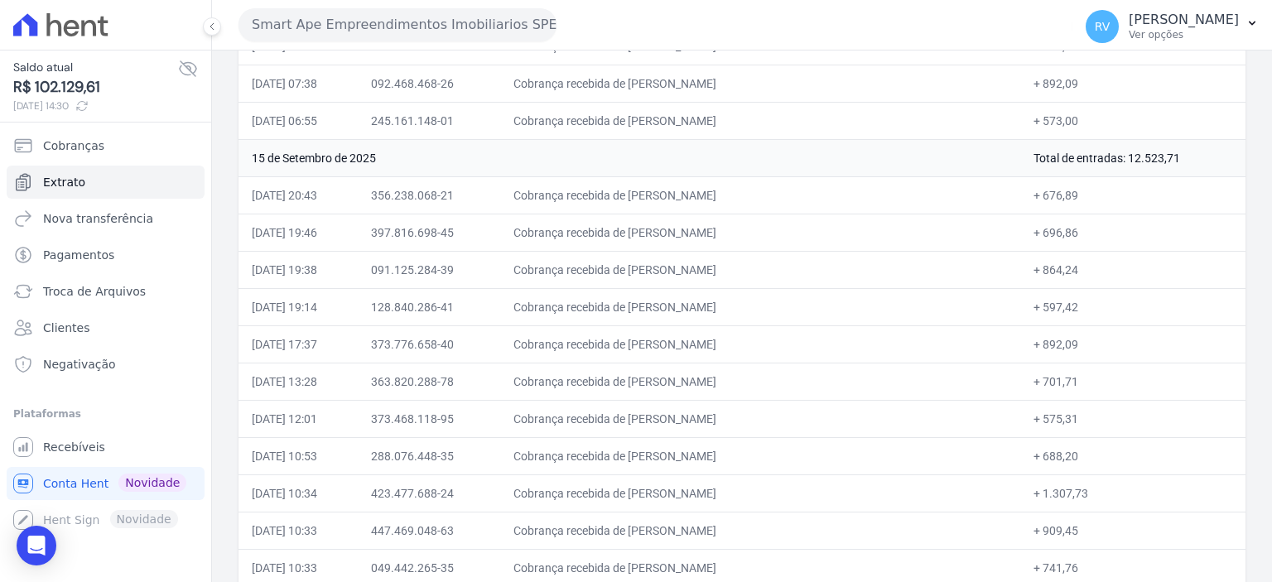
click at [1069, 306] on td "+ 597,42" at bounding box center [1132, 306] width 225 height 37
click at [563, 523] on td "Cobrança recebida de [PERSON_NAME]" at bounding box center [760, 530] width 521 height 37
drag, startPoint x: 693, startPoint y: 185, endPoint x: 732, endPoint y: 186, distance: 38.9
click at [733, 181] on td "Cobrança recebida de [PERSON_NAME]" at bounding box center [760, 194] width 521 height 37
drag, startPoint x: 707, startPoint y: 220, endPoint x: 748, endPoint y: 223, distance: 40.7
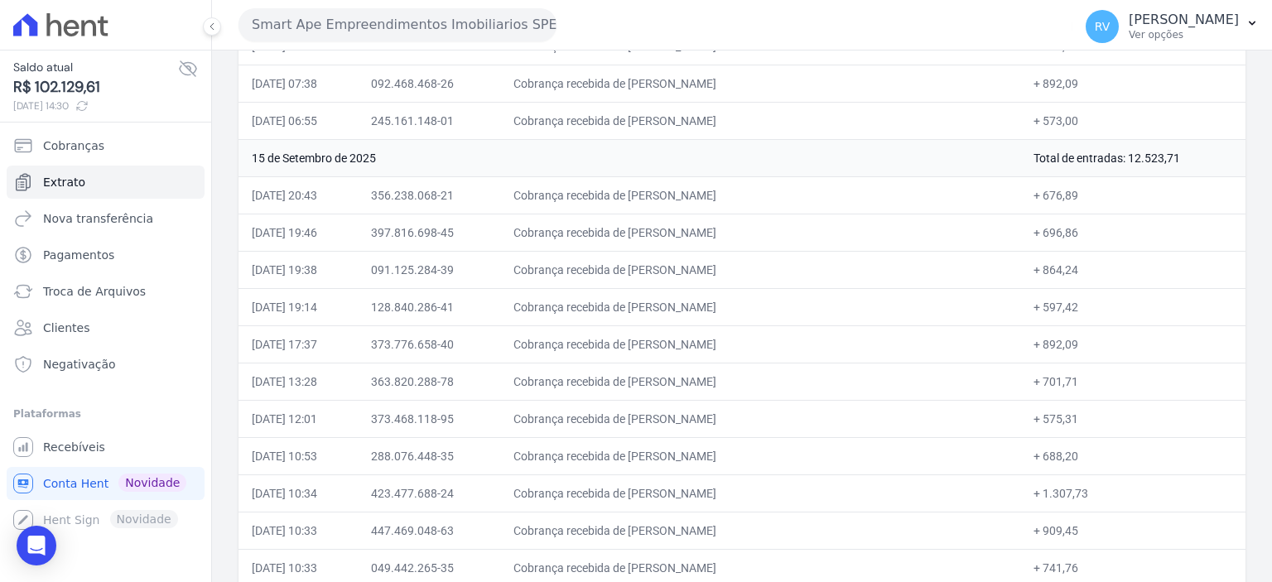
click at [748, 223] on td "Cobrança recebida de [PERSON_NAME]" at bounding box center [760, 232] width 521 height 37
click at [730, 265] on td "Cobrança recebida de [PERSON_NAME]" at bounding box center [760, 269] width 521 height 37
drag, startPoint x: 725, startPoint y: 299, endPoint x: 747, endPoint y: 300, distance: 22.4
click at [747, 300] on td "Cobrança recebida de [PERSON_NAME]" at bounding box center [760, 306] width 521 height 37
drag, startPoint x: 711, startPoint y: 337, endPoint x: 736, endPoint y: 336, distance: 25.7
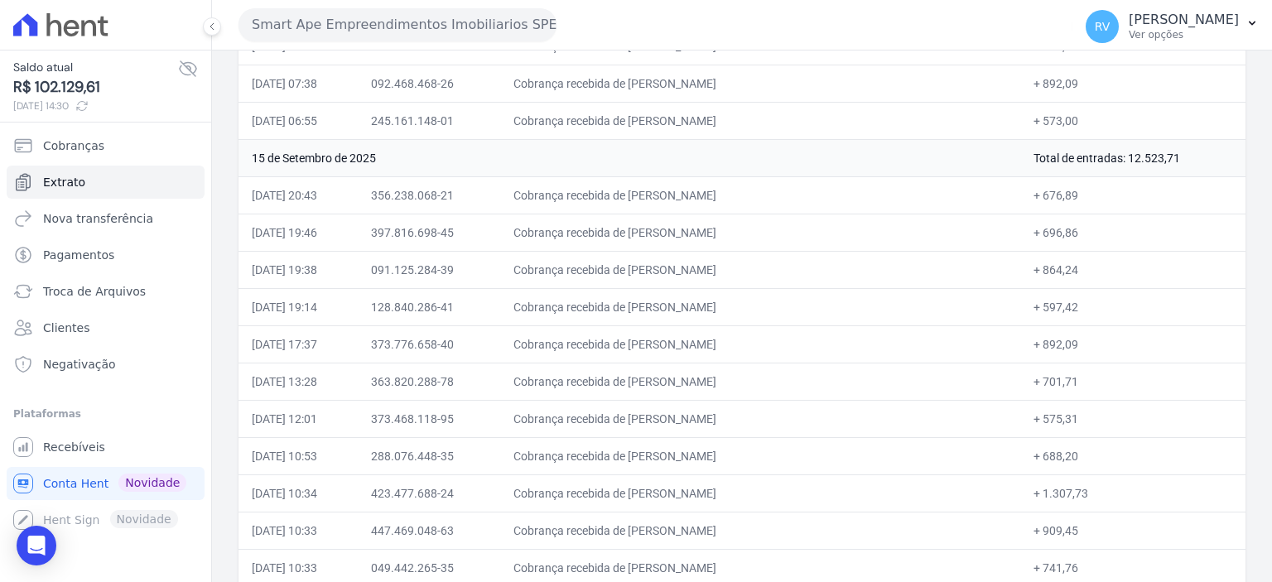
click at [736, 336] on td "Cobrança recebida de [PERSON_NAME]" at bounding box center [760, 343] width 521 height 37
drag, startPoint x: 739, startPoint y: 374, endPoint x: 759, endPoint y: 381, distance: 21.2
click at [764, 374] on td "Cobrança recebida de [PERSON_NAME]" at bounding box center [760, 381] width 521 height 37
drag, startPoint x: 721, startPoint y: 414, endPoint x: 749, endPoint y: 414, distance: 27.3
click at [745, 414] on td "Cobrança recebida de [PERSON_NAME]" at bounding box center [760, 418] width 521 height 37
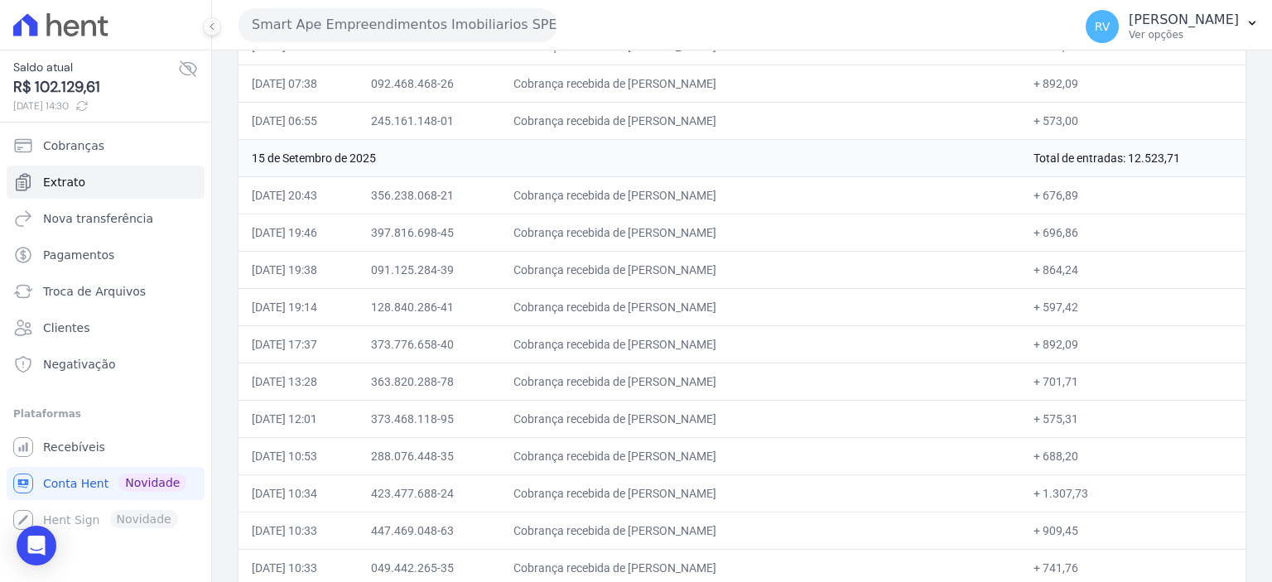
drag, startPoint x: 771, startPoint y: 459, endPoint x: 947, endPoint y: 360, distance: 202.1
click at [783, 459] on td "Cobrança recebida de [PERSON_NAME]" at bounding box center [760, 455] width 521 height 37
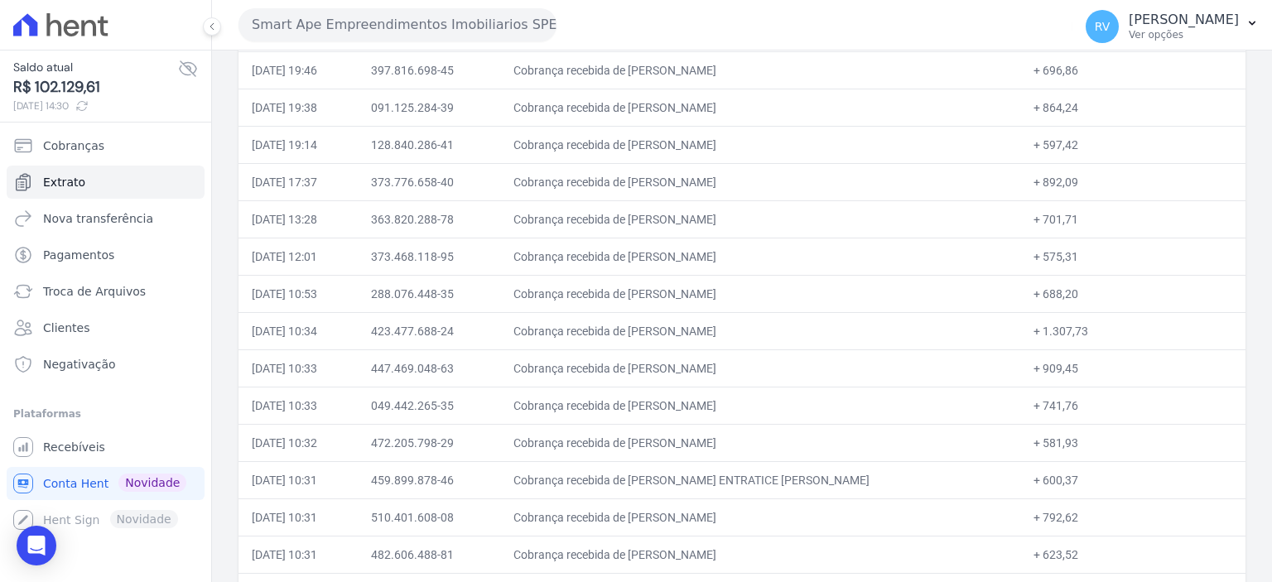
scroll to position [663, 0]
drag, startPoint x: 697, startPoint y: 323, endPoint x: 812, endPoint y: 323, distance: 115.1
click at [813, 323] on td "Cobrança recebida de [PERSON_NAME]" at bounding box center [760, 327] width 521 height 37
drag, startPoint x: 690, startPoint y: 358, endPoint x: 743, endPoint y: 359, distance: 53.0
click at [743, 359] on td "Cobrança recebida de [PERSON_NAME]" at bounding box center [760, 364] width 521 height 37
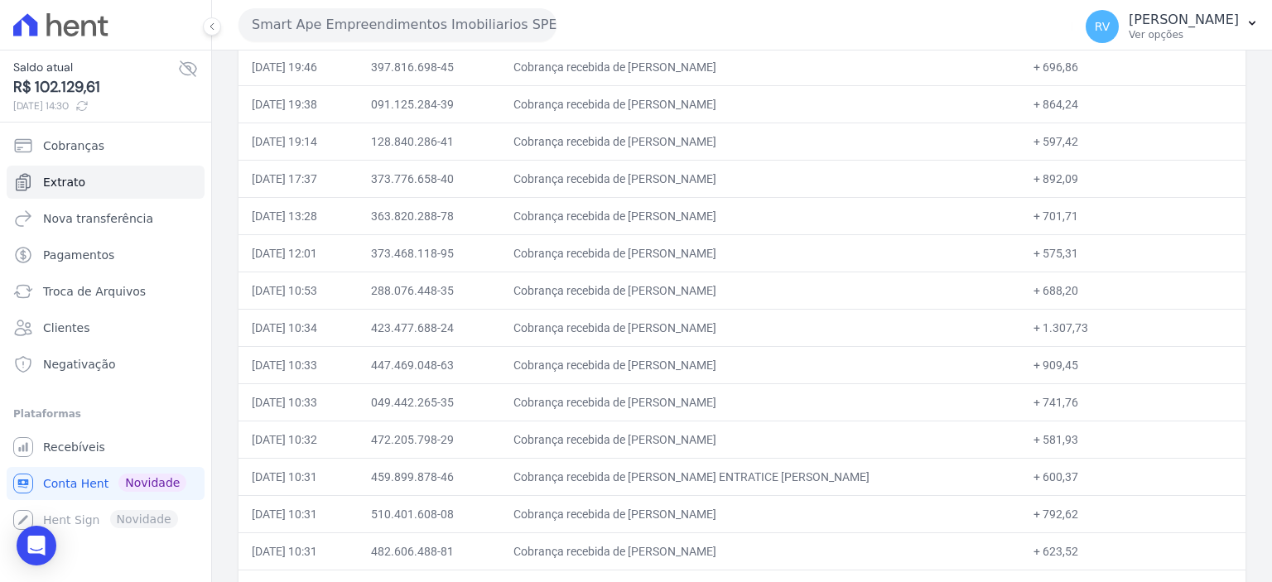
drag, startPoint x: 706, startPoint y: 394, endPoint x: 764, endPoint y: 397, distance: 58.9
click at [764, 397] on td "Cobrança recebida de [PERSON_NAME]" at bounding box center [760, 401] width 521 height 37
drag, startPoint x: 732, startPoint y: 433, endPoint x: 756, endPoint y: 437, distance: 24.4
click at [752, 431] on td "Cobrança recebida de [PERSON_NAME]" at bounding box center [760, 439] width 521 height 37
drag, startPoint x: 721, startPoint y: 469, endPoint x: 745, endPoint y: 471, distance: 24.1
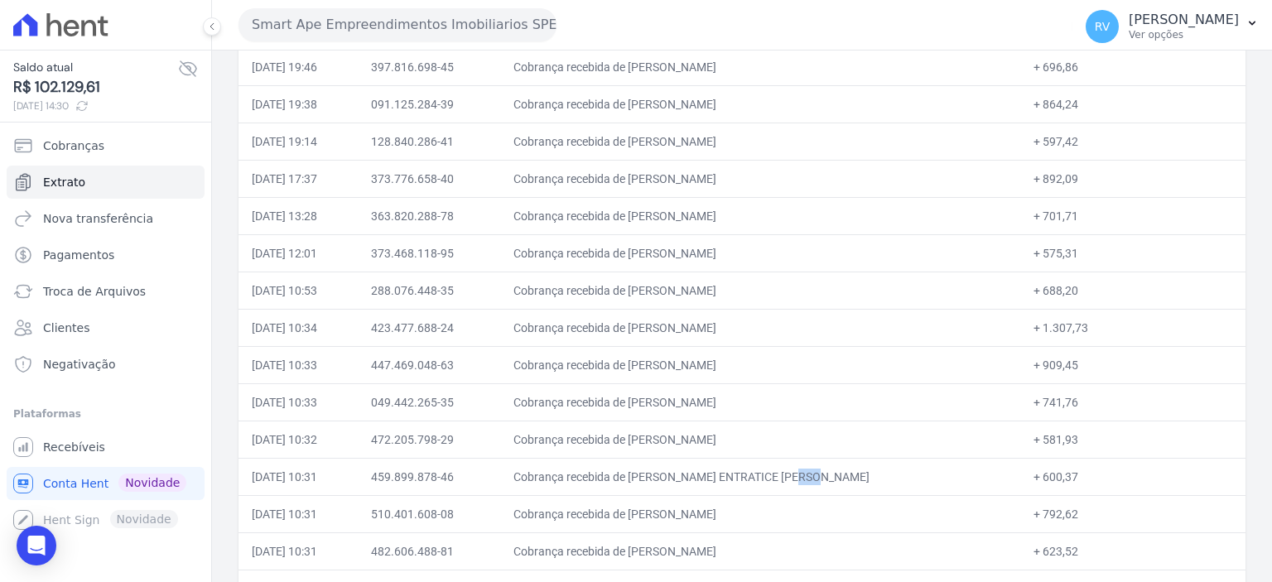
click at [745, 470] on td "Cobrança recebida de [PERSON_NAME] ENTRATICE [PERSON_NAME]" at bounding box center [760, 476] width 521 height 37
drag, startPoint x: 715, startPoint y: 499, endPoint x: 759, endPoint y: 507, distance: 44.5
click at [759, 506] on td "Cobrança recebida de [PERSON_NAME]" at bounding box center [760, 513] width 521 height 37
drag, startPoint x: 750, startPoint y: 548, endPoint x: 795, endPoint y: 554, distance: 45.9
click at [788, 552] on td "Cobrança recebida de [PERSON_NAME]" at bounding box center [760, 551] width 521 height 37
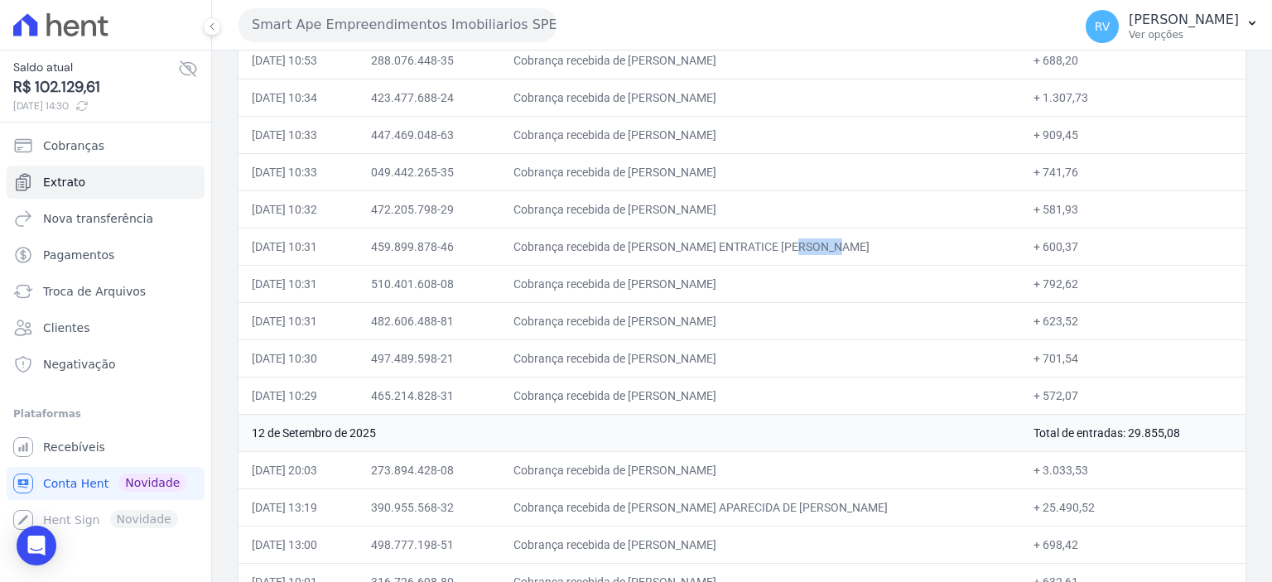
scroll to position [911, 0]
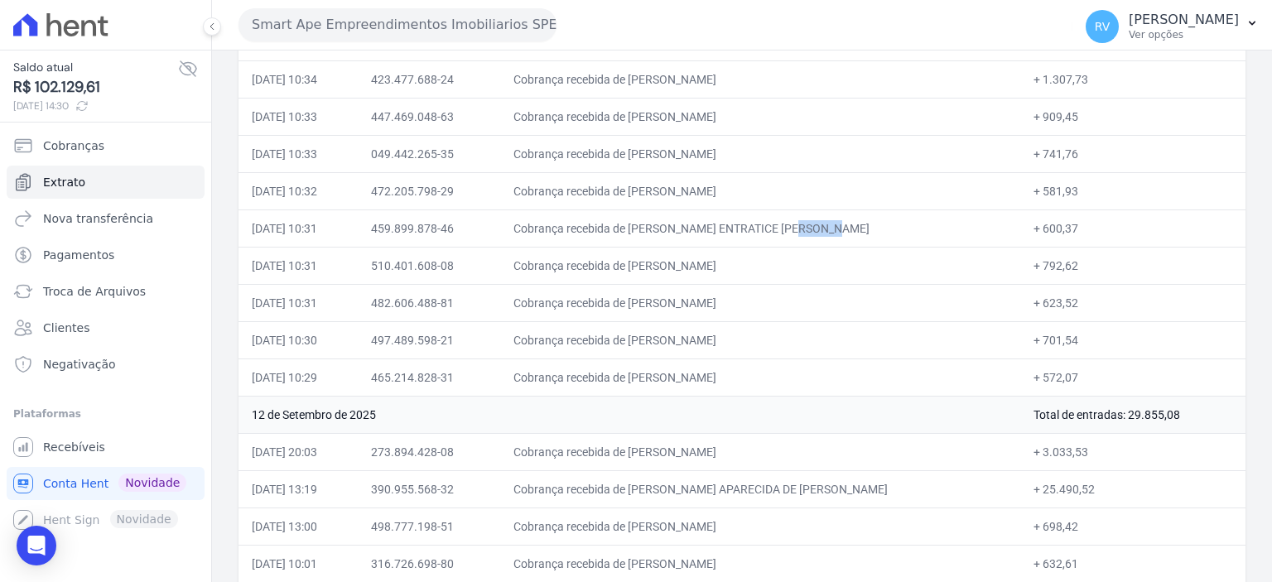
drag, startPoint x: 704, startPoint y: 337, endPoint x: 725, endPoint y: 339, distance: 21.6
click at [725, 339] on td "Cobrança recebida de [PERSON_NAME]" at bounding box center [760, 339] width 521 height 37
drag, startPoint x: 698, startPoint y: 370, endPoint x: 764, endPoint y: 377, distance: 65.8
click at [764, 377] on td "Cobrança recebida de [PERSON_NAME]" at bounding box center [760, 377] width 521 height 37
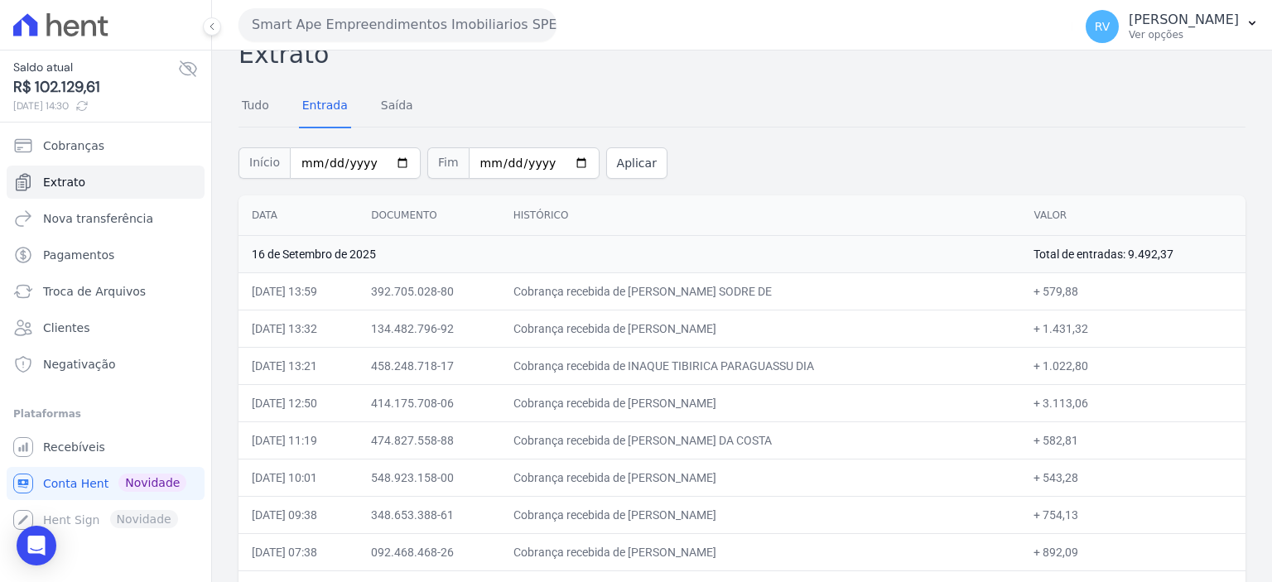
scroll to position [0, 0]
